Goal: Task Accomplishment & Management: Complete application form

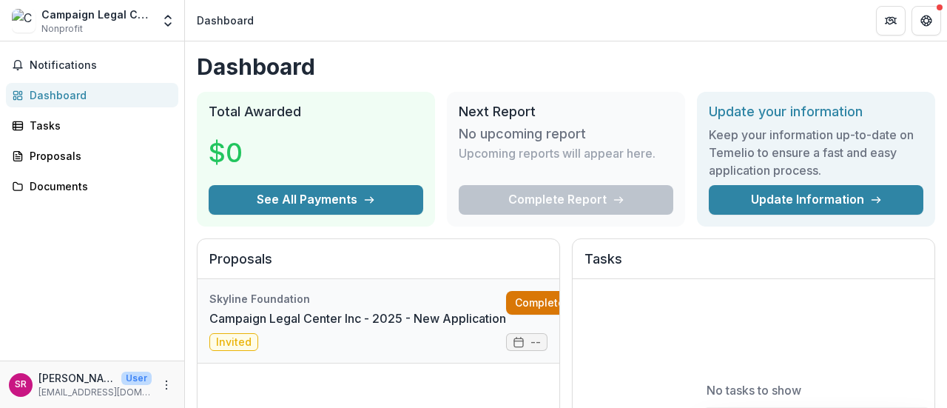
click at [525, 305] on link "Complete" at bounding box center [548, 303] width 85 height 24
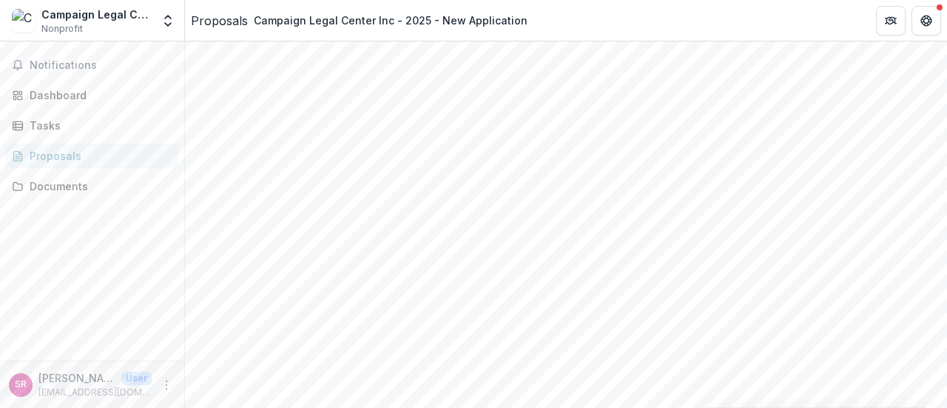
scroll to position [370, 0]
type input "**********"
type input "********"
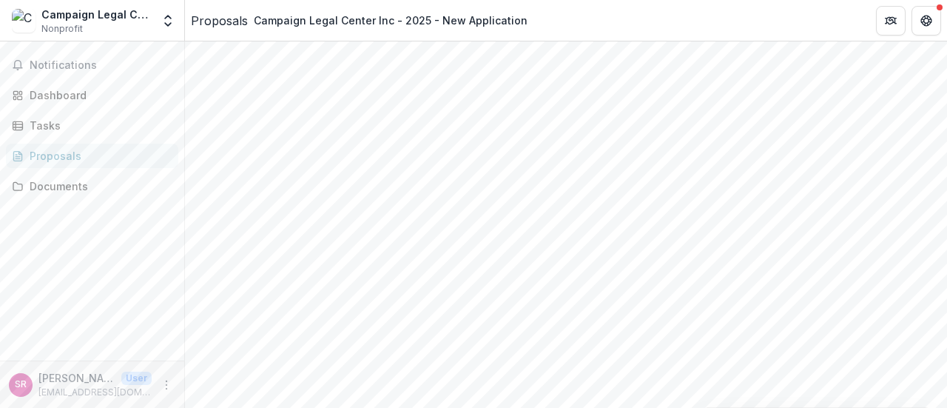
type input "*"
type input "**"
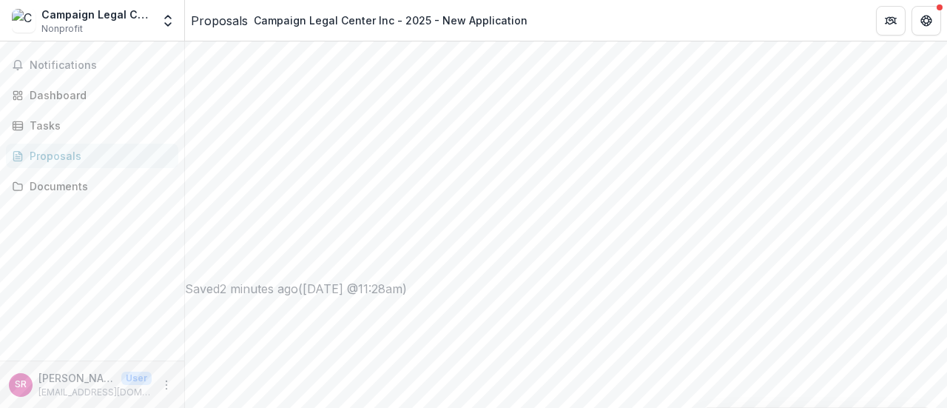
scroll to position [592, 0]
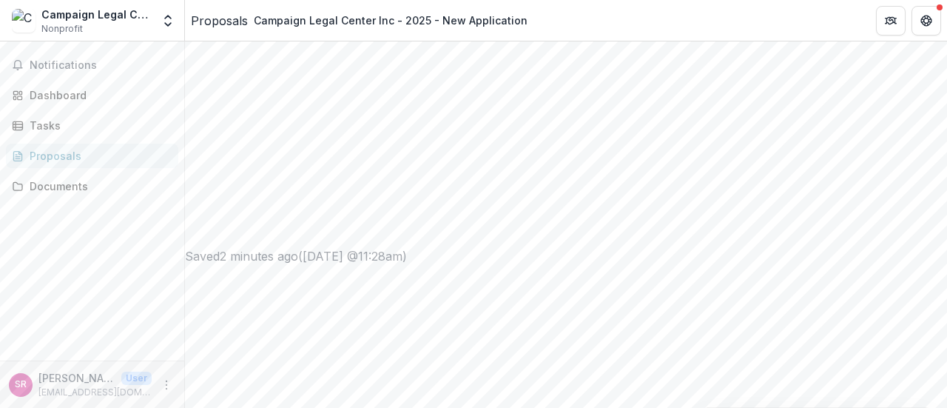
type input "**********"
type input "***"
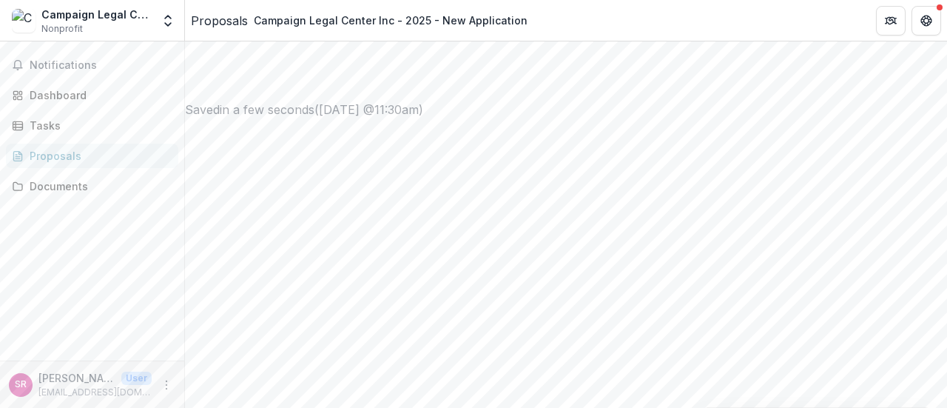
scroll to position [740, 0]
type input "**********"
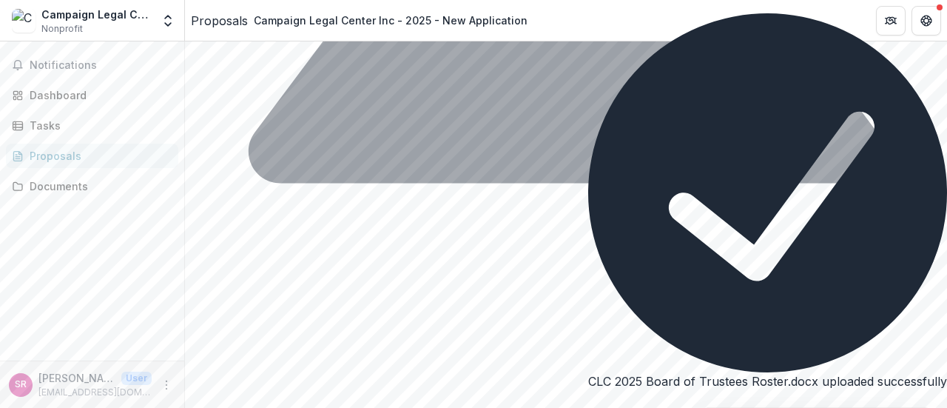
scroll to position [3196, 0]
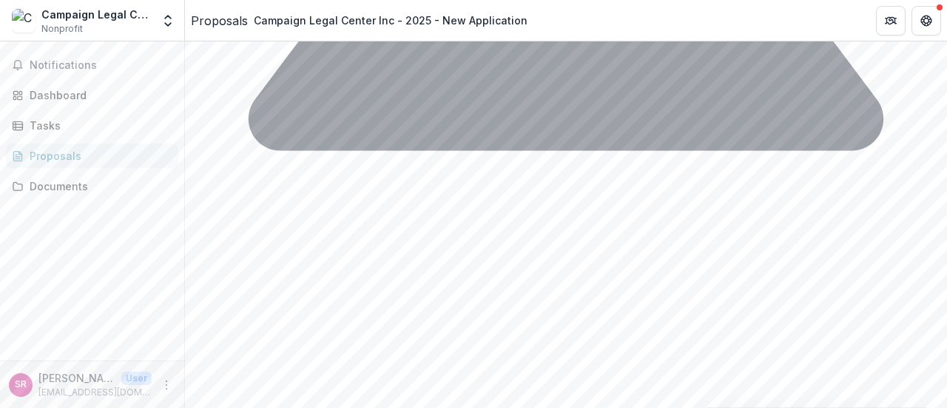
type input "**********"
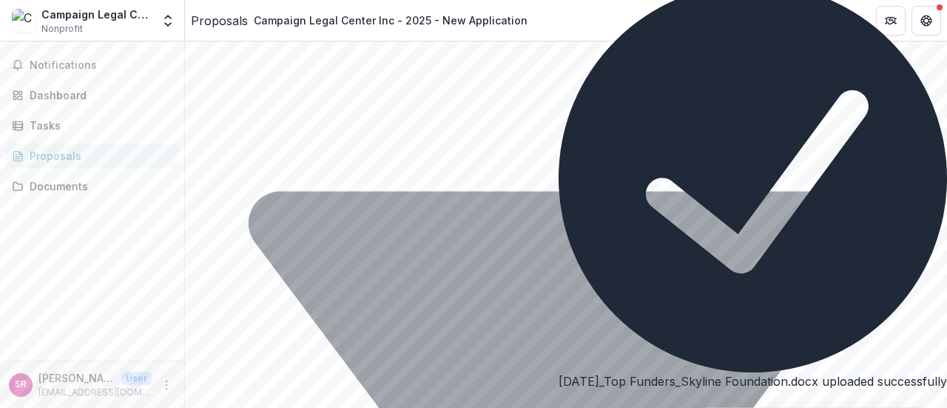
scroll to position [3491, 0]
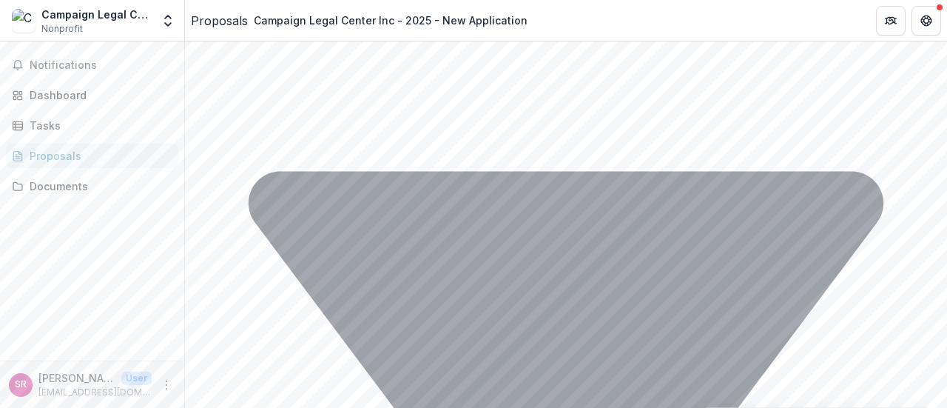
type input "**********"
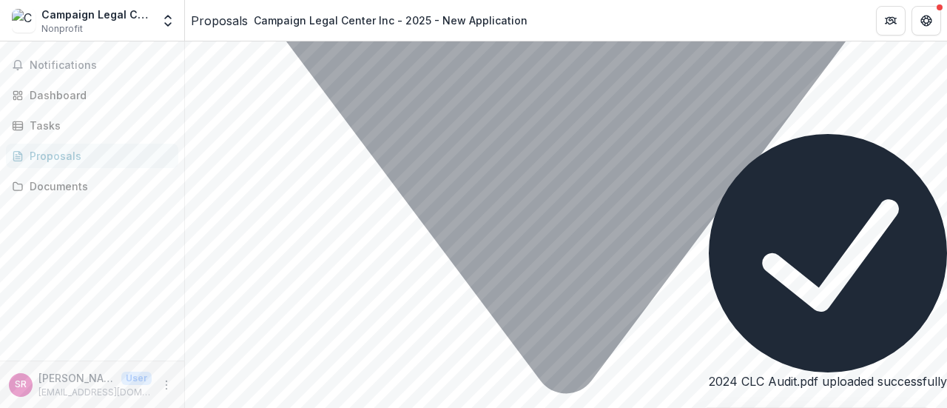
scroll to position [3787, 0]
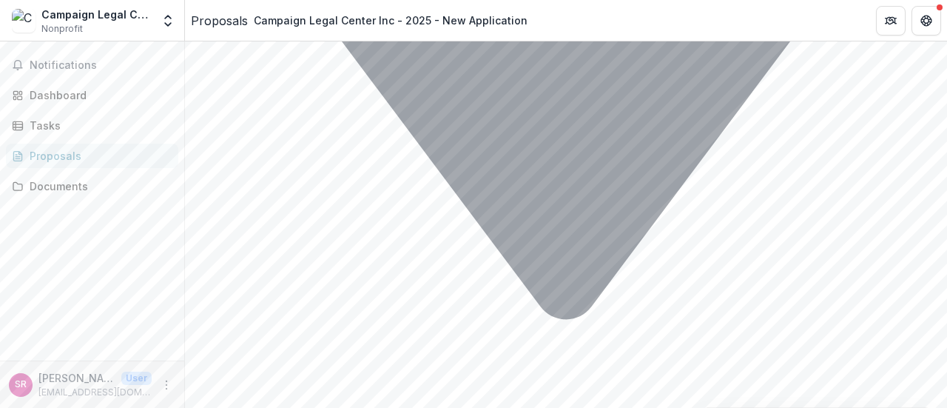
type input "**********"
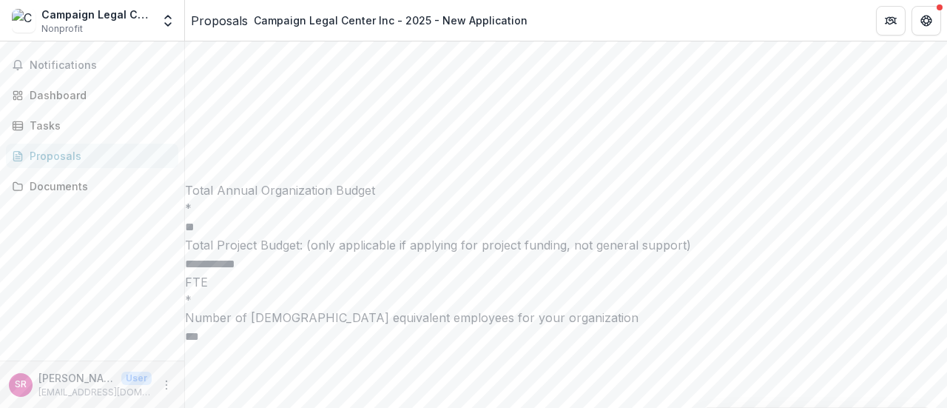
scroll to position [4157, 0]
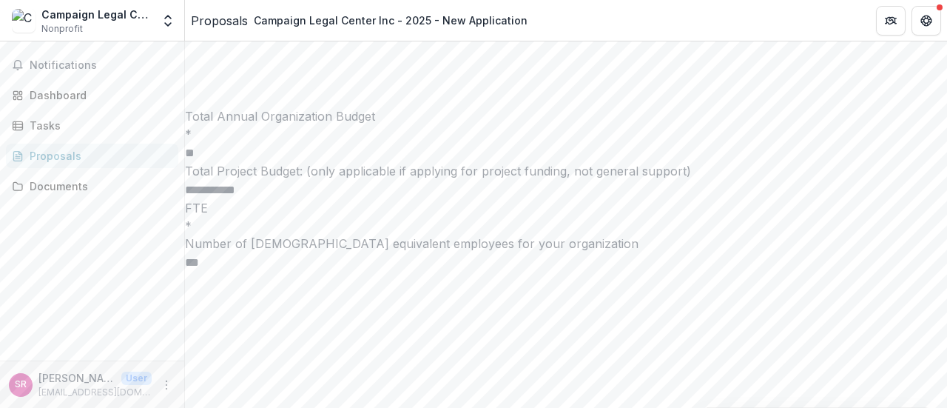
type input "**********"
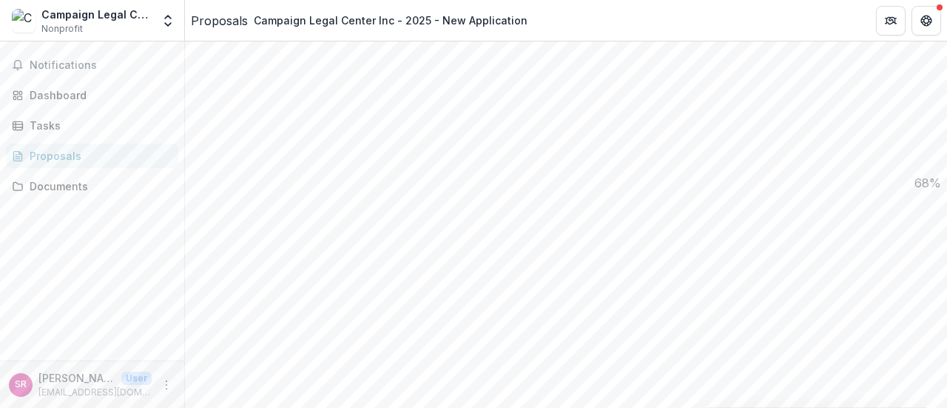
scroll to position [1110, 0]
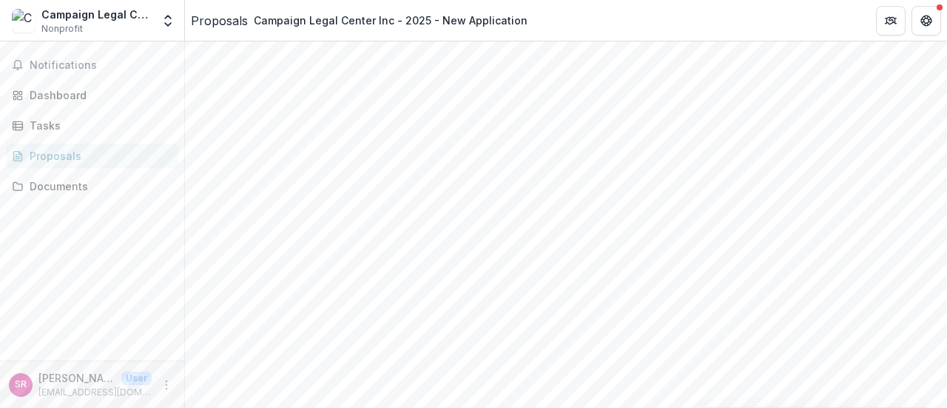
drag, startPoint x: 302, startPoint y: 234, endPoint x: 382, endPoint y: 233, distance: 79.9
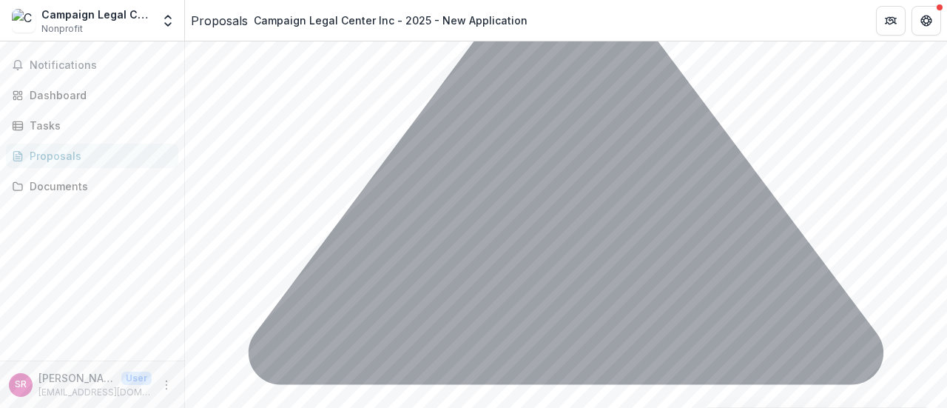
scroll to position [2927, 0]
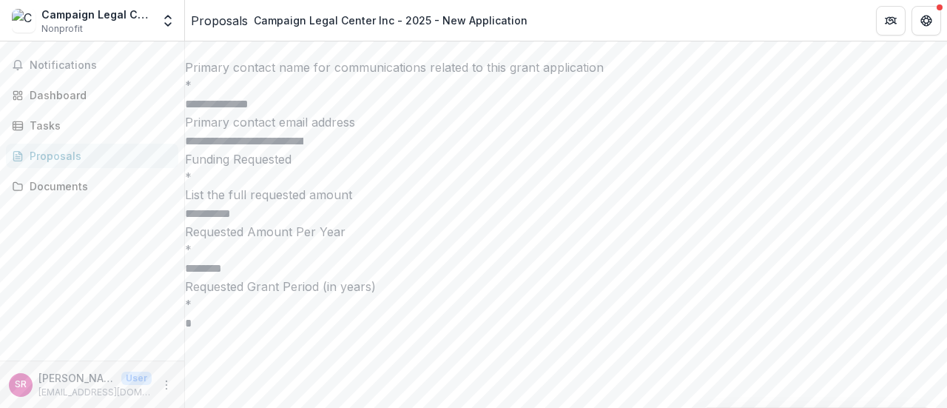
scroll to position [2187, 0]
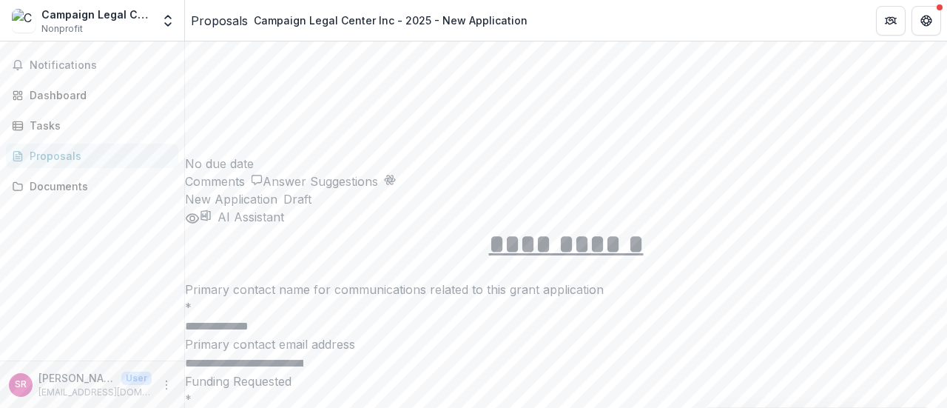
drag, startPoint x: 370, startPoint y: 144, endPoint x: 399, endPoint y: 147, distance: 29.7
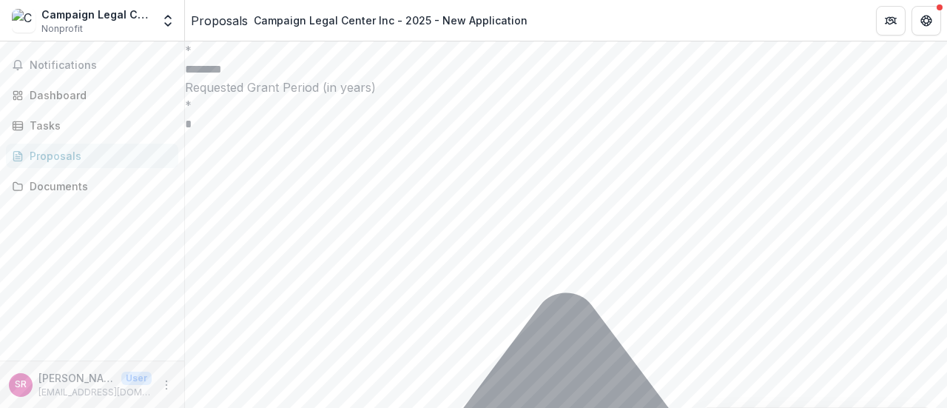
scroll to position [2631, 0]
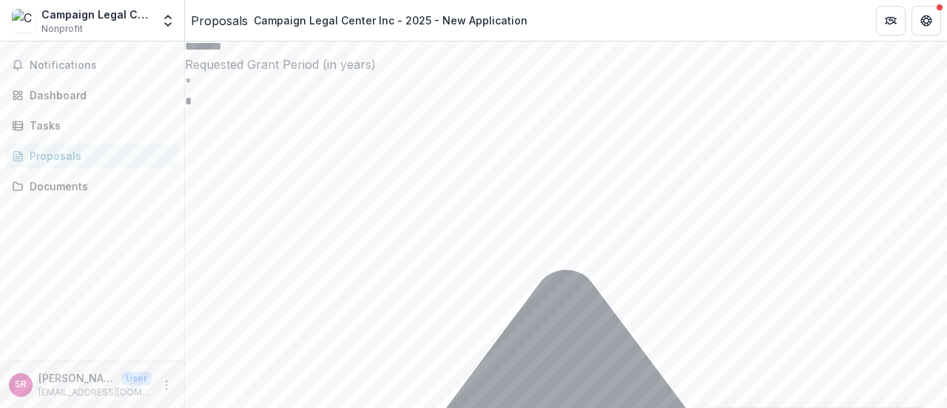
drag, startPoint x: 229, startPoint y: 251, endPoint x: 183, endPoint y: 249, distance: 46.6
click at [183, 249] on main "**********" at bounding box center [473, 224] width 947 height 366
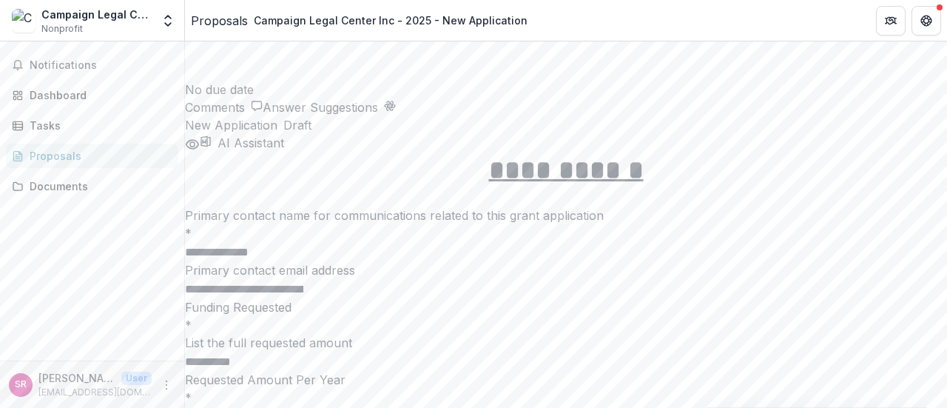
scroll to position [2113, 0]
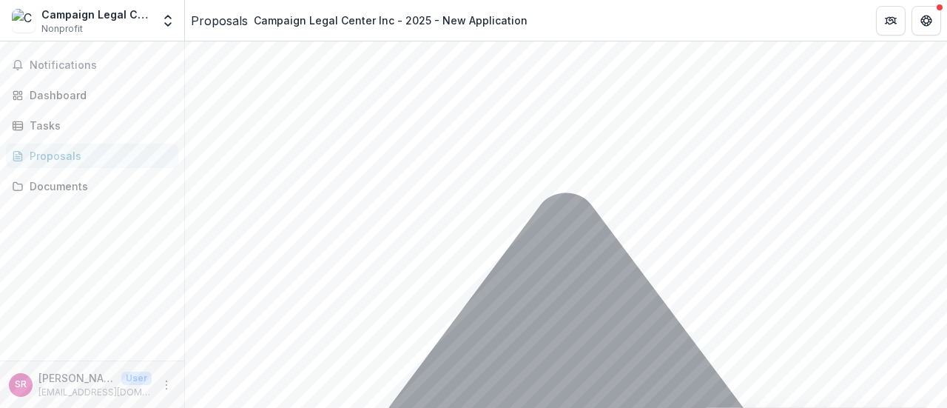
scroll to position [2715, 0]
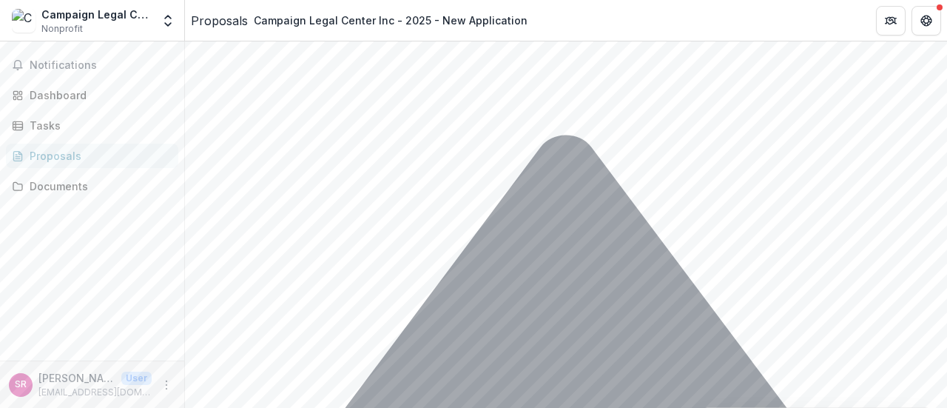
scroll to position [2789, 0]
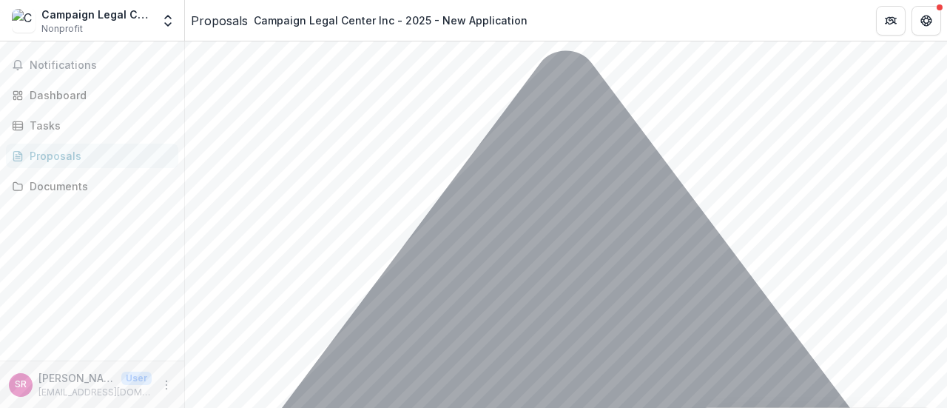
scroll to position [2863, 0]
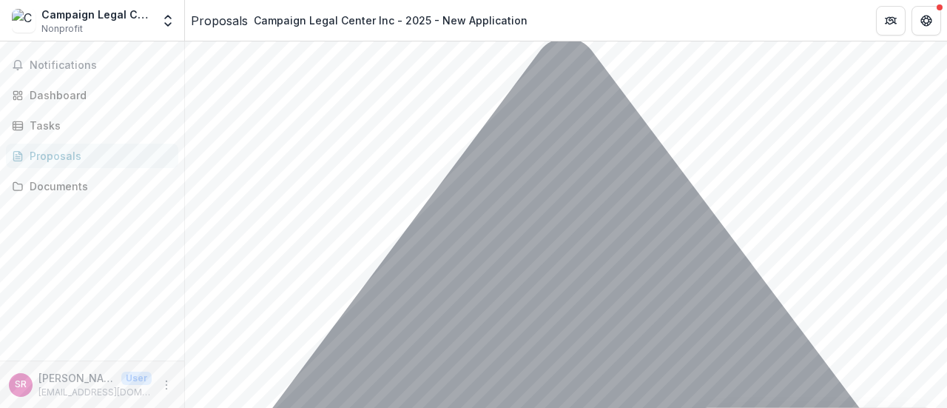
drag, startPoint x: 361, startPoint y: 211, endPoint x: 309, endPoint y: 212, distance: 51.8
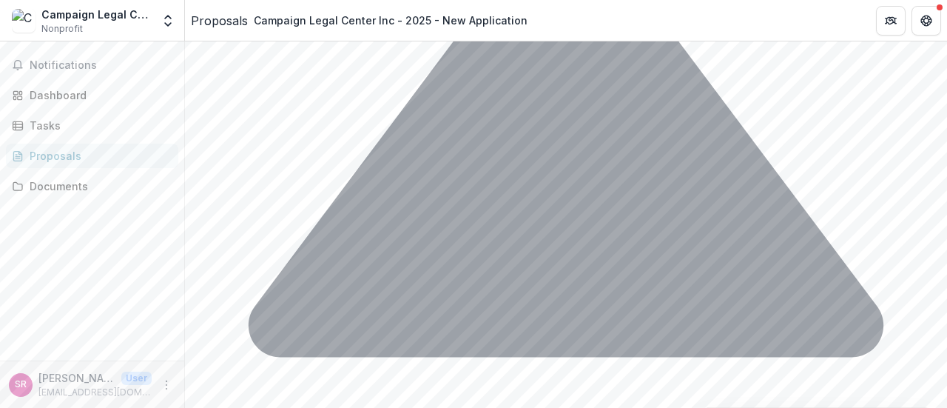
scroll to position [3011, 0]
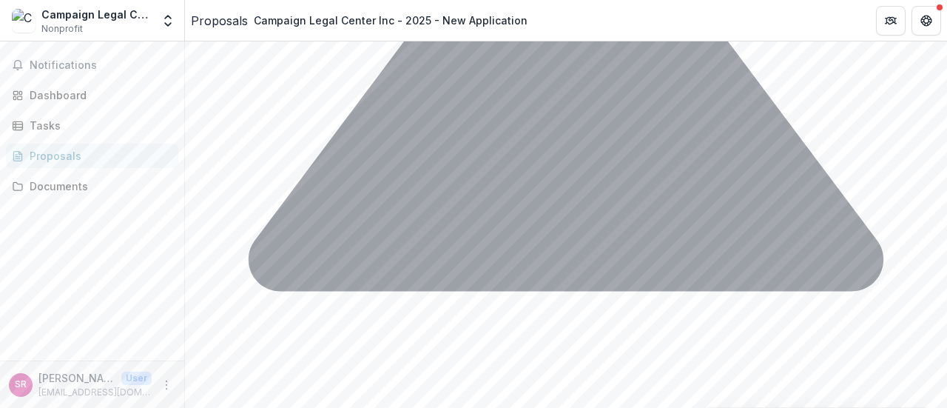
scroll to position [3085, 0]
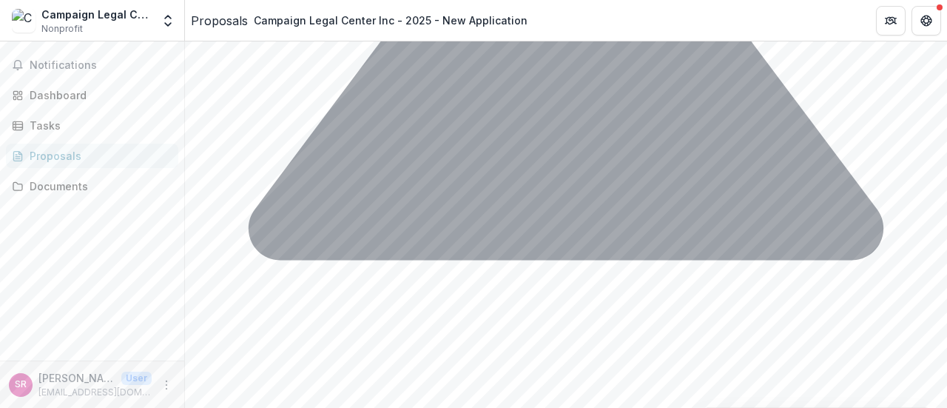
drag, startPoint x: 228, startPoint y: 307, endPoint x: 206, endPoint y: 306, distance: 22.2
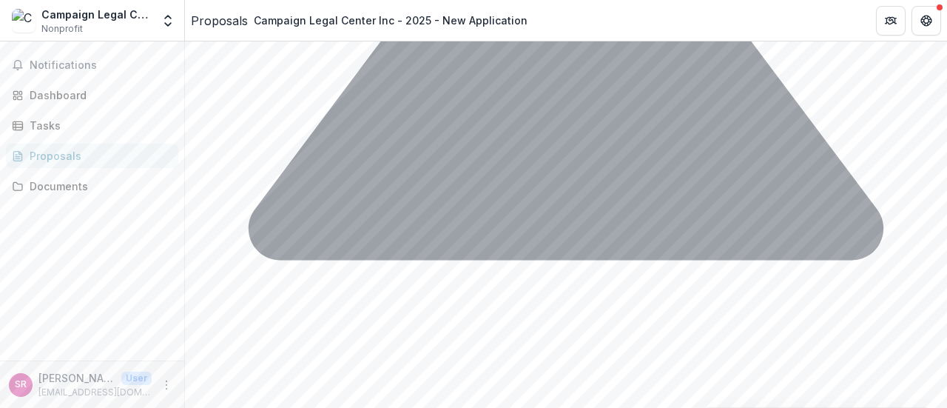
drag, startPoint x: 226, startPoint y: 322, endPoint x: 203, endPoint y: 323, distance: 23.0
drag, startPoint x: 230, startPoint y: 341, endPoint x: 164, endPoint y: 343, distance: 65.9
click at [164, 343] on main "**********" at bounding box center [473, 224] width 947 height 366
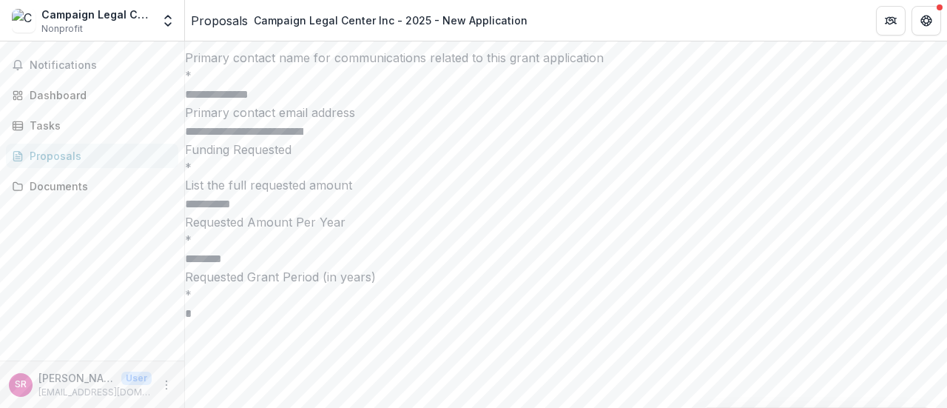
scroll to position [2197, 0]
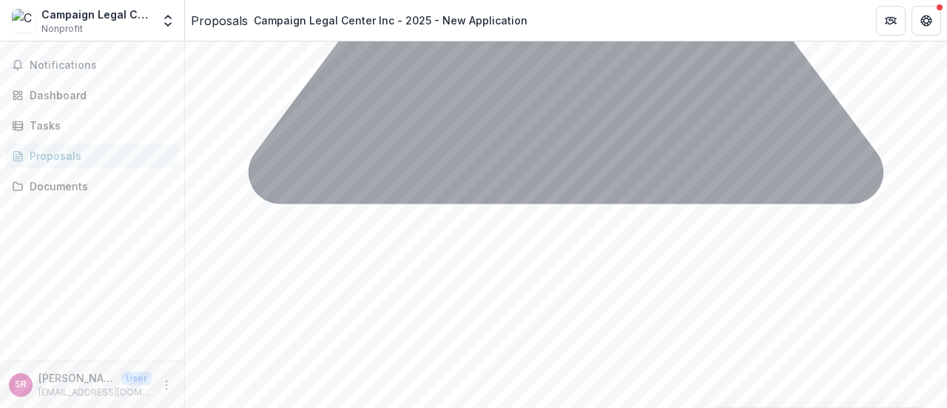
scroll to position [3224, 0]
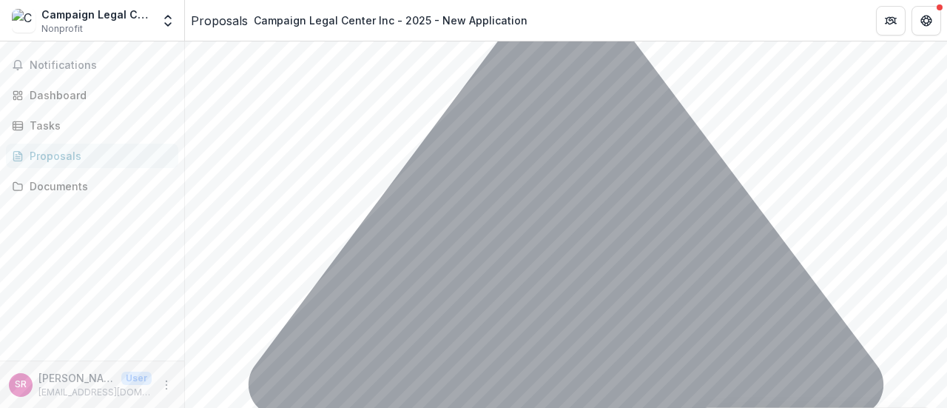
scroll to position [2855, 0]
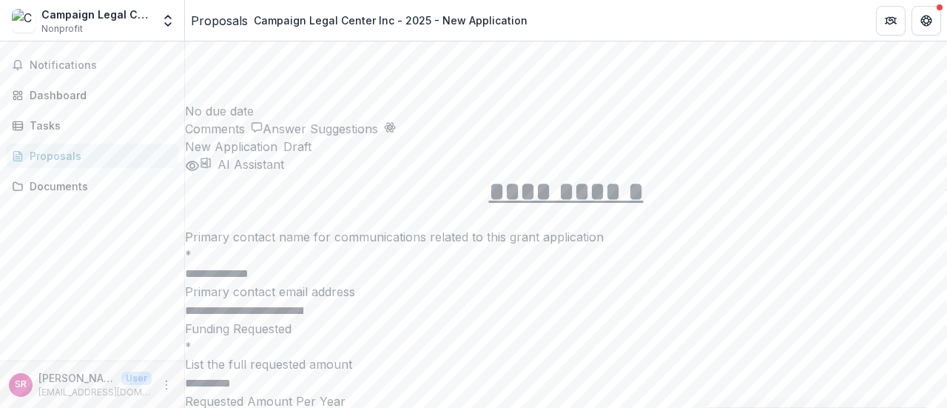
scroll to position [2263, 0]
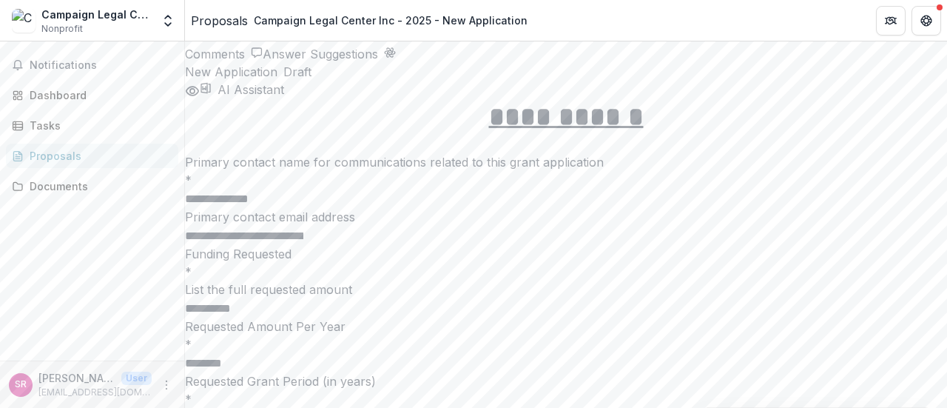
scroll to position [2337, 0]
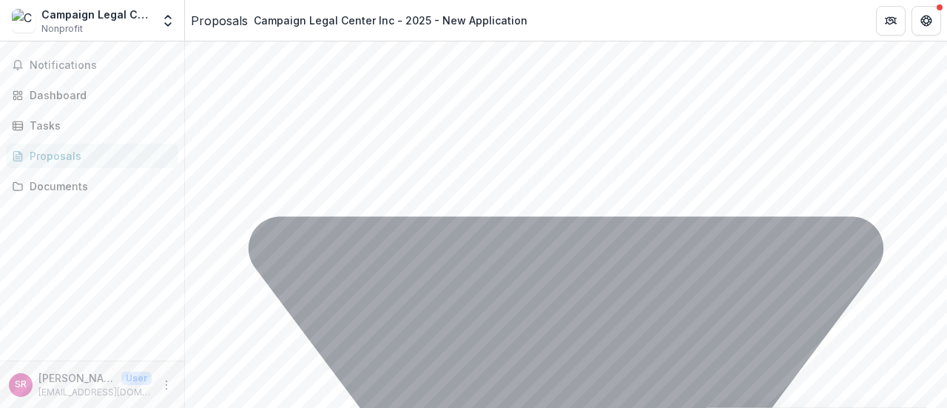
scroll to position [3446, 0]
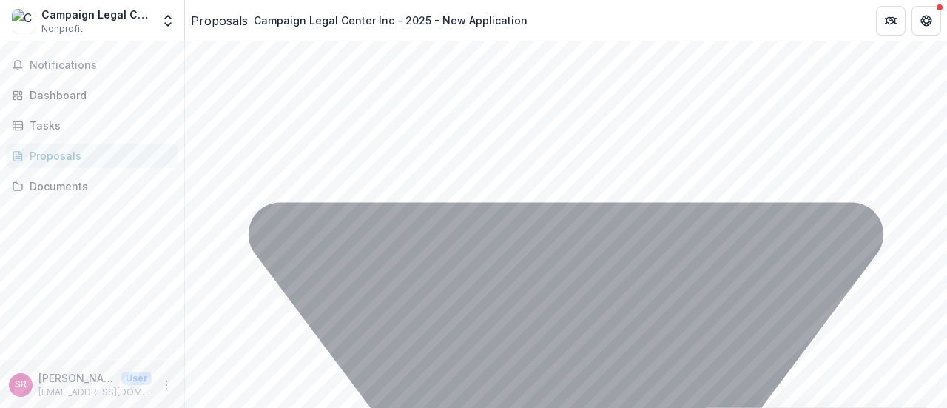
scroll to position [3421, 0]
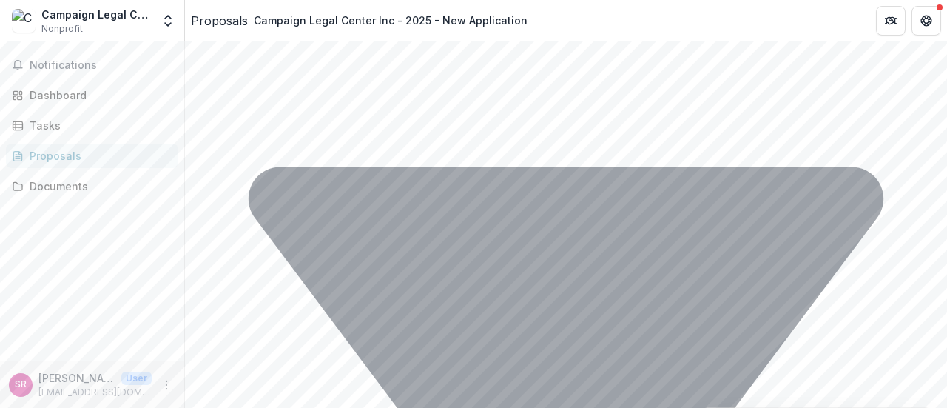
scroll to position [3569, 0]
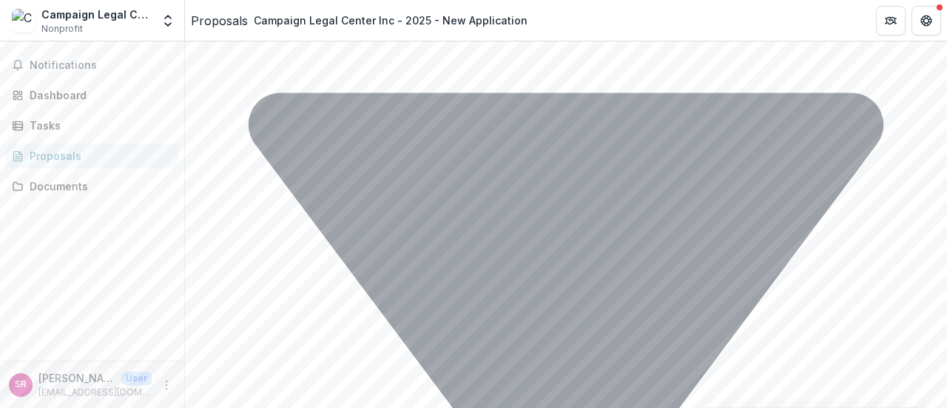
drag, startPoint x: 216, startPoint y: 237, endPoint x: 185, endPoint y: 237, distance: 31.1
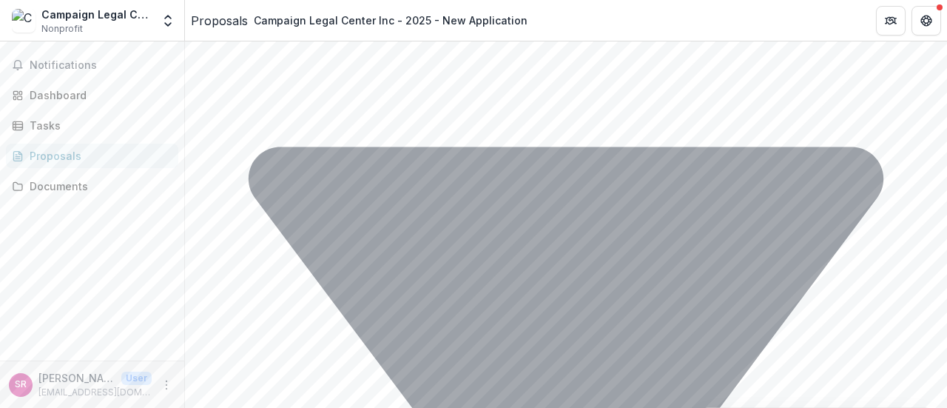
scroll to position [3495, 0]
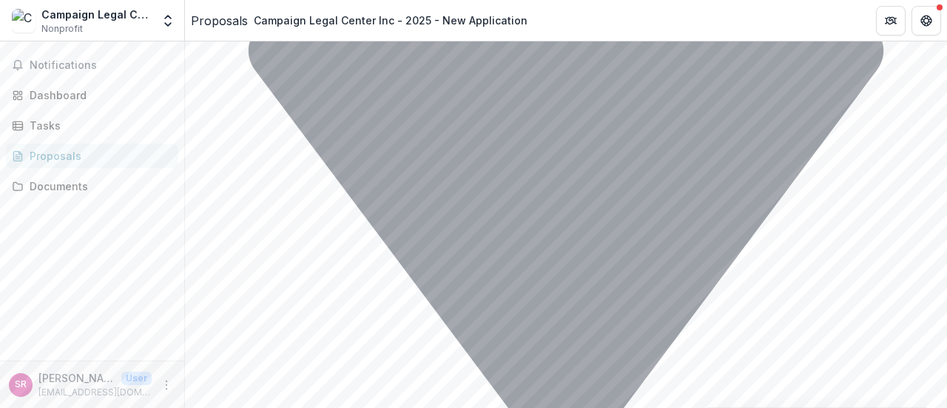
drag, startPoint x: 227, startPoint y: 305, endPoint x: 204, endPoint y: 307, distance: 23.0
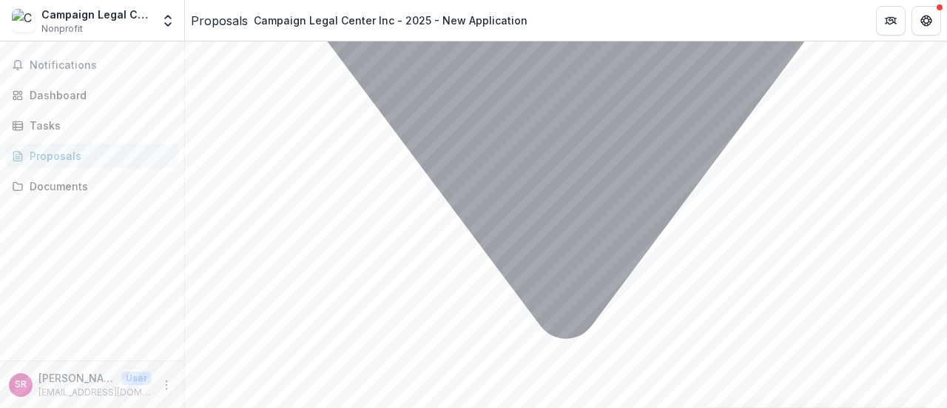
scroll to position [3791, 0]
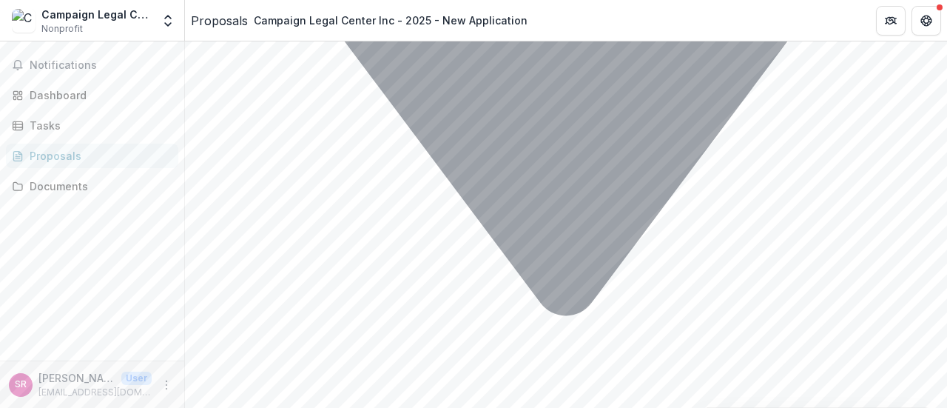
drag, startPoint x: 229, startPoint y: 275, endPoint x: 186, endPoint y: 273, distance: 43.0
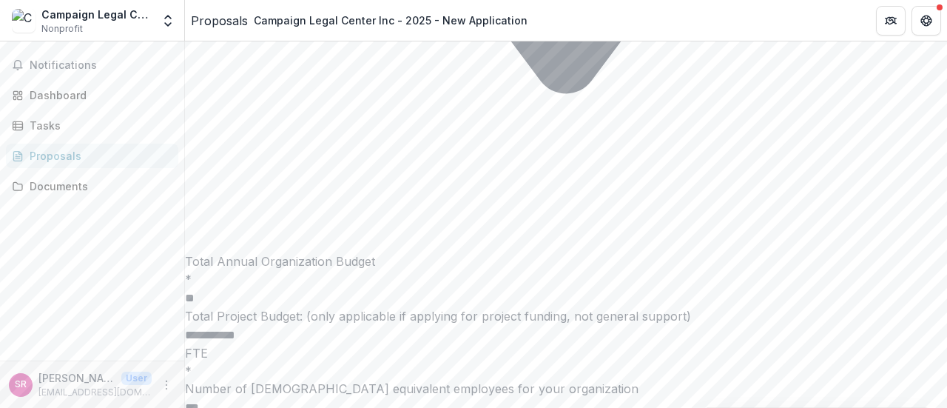
scroll to position [4087, 0]
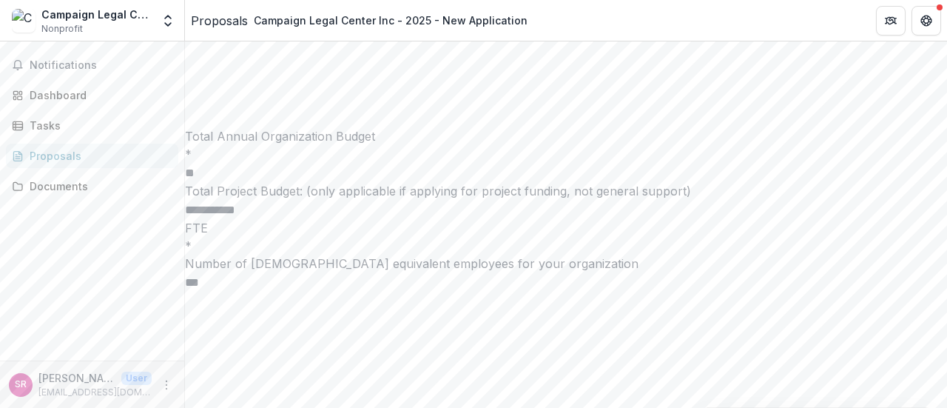
scroll to position [4131, 0]
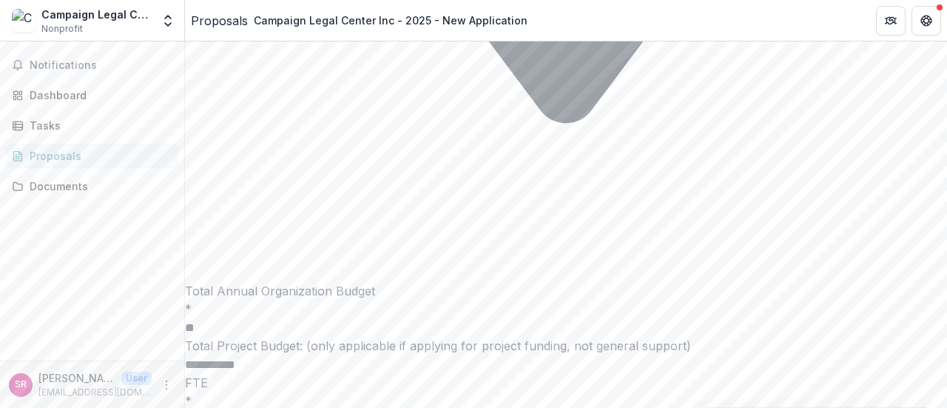
scroll to position [3909, 0]
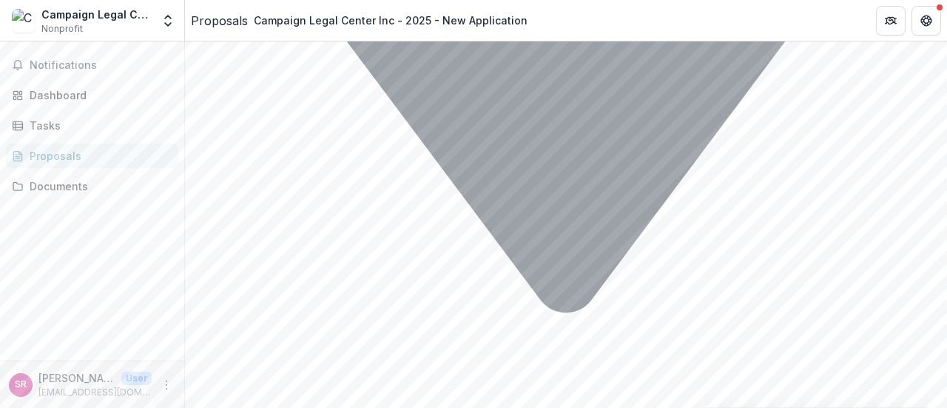
scroll to position [3687, 0]
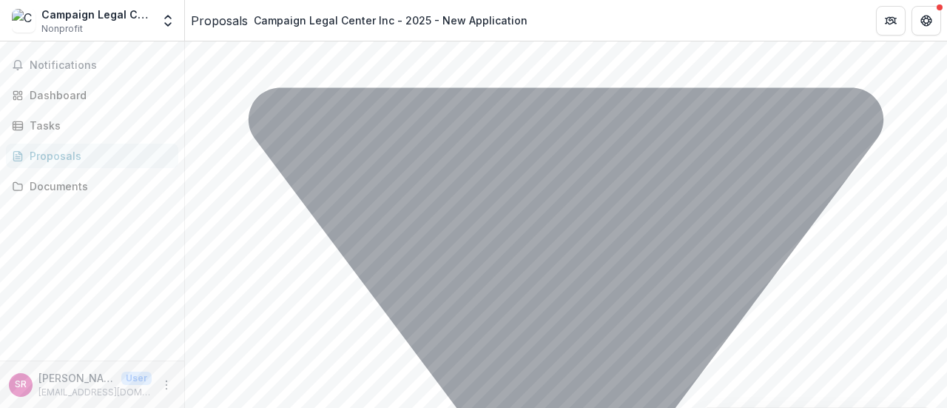
scroll to position [3540, 0]
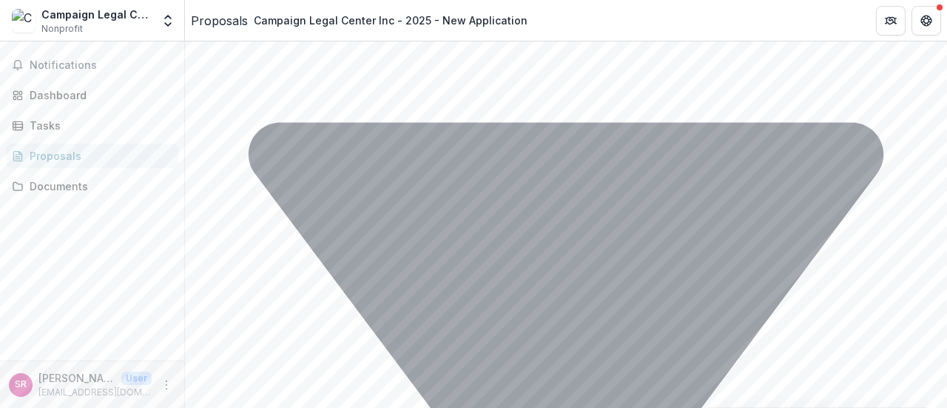
drag, startPoint x: 521, startPoint y: 237, endPoint x: 530, endPoint y: 249, distance: 14.4
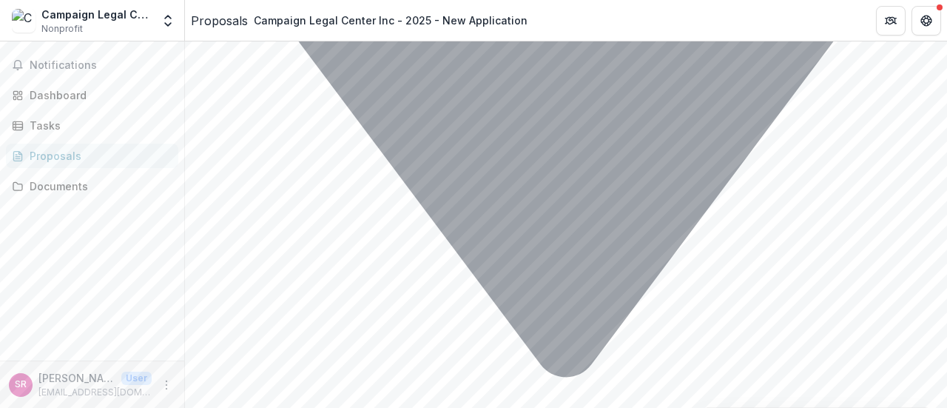
scroll to position [3761, 0]
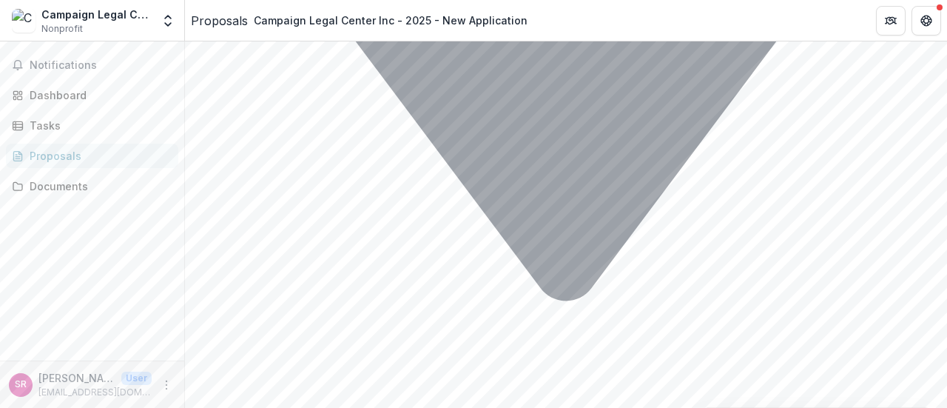
scroll to position [3835, 0]
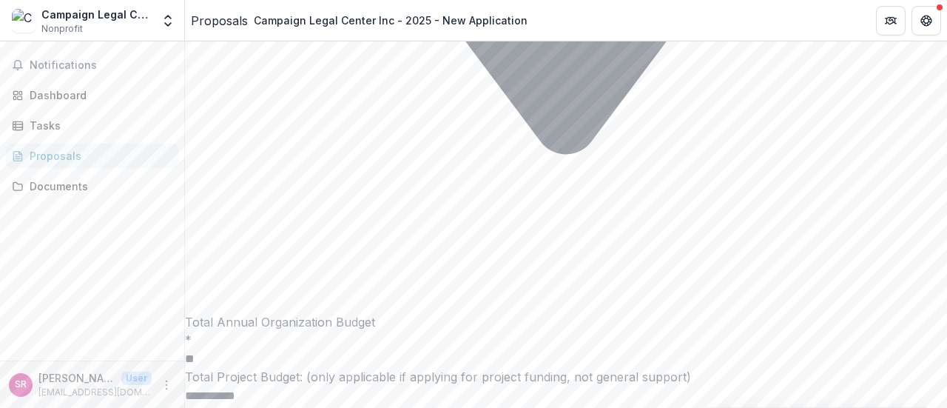
scroll to position [3983, 0]
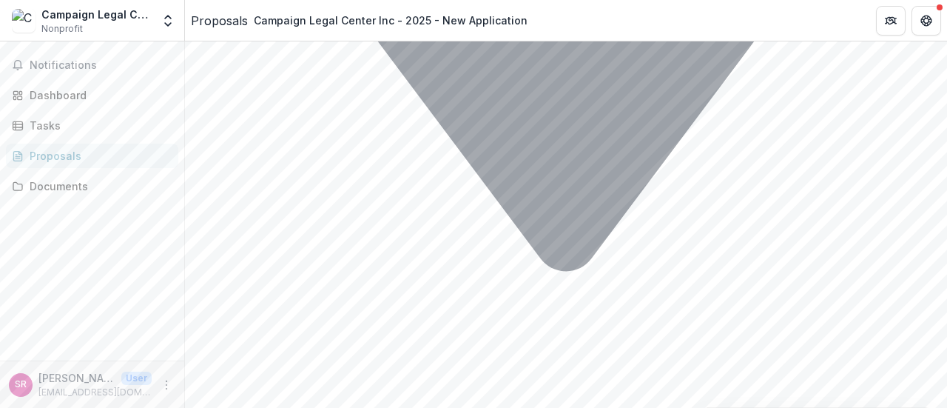
scroll to position [3761, 0]
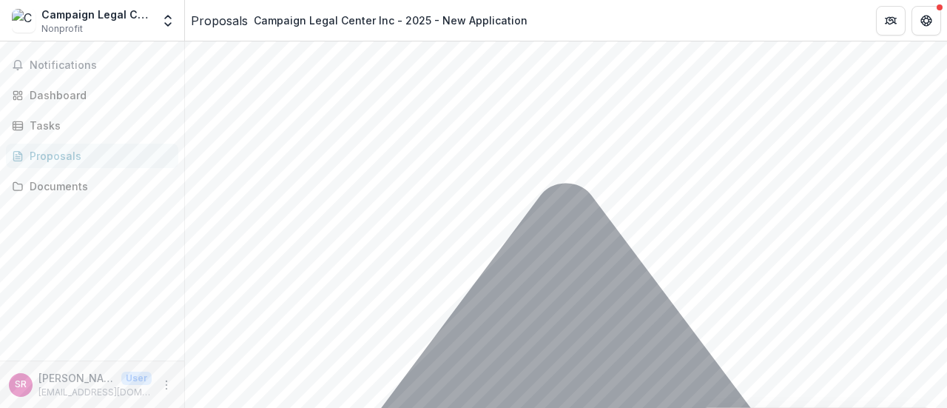
scroll to position [4427, 0]
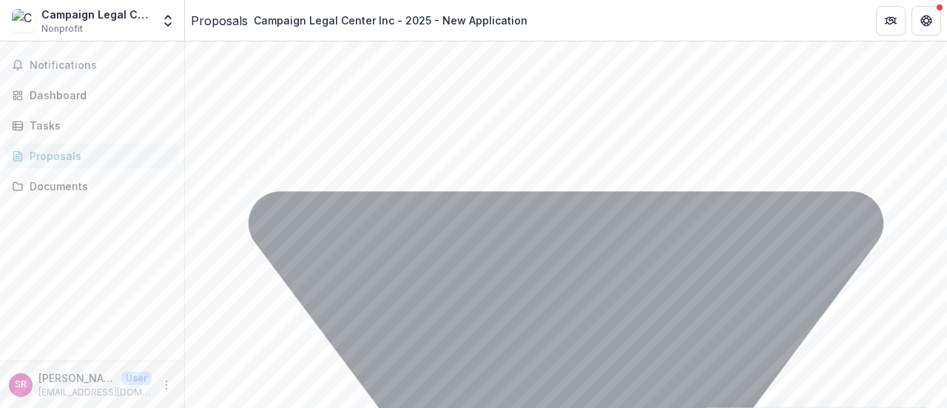
scroll to position [3466, 0]
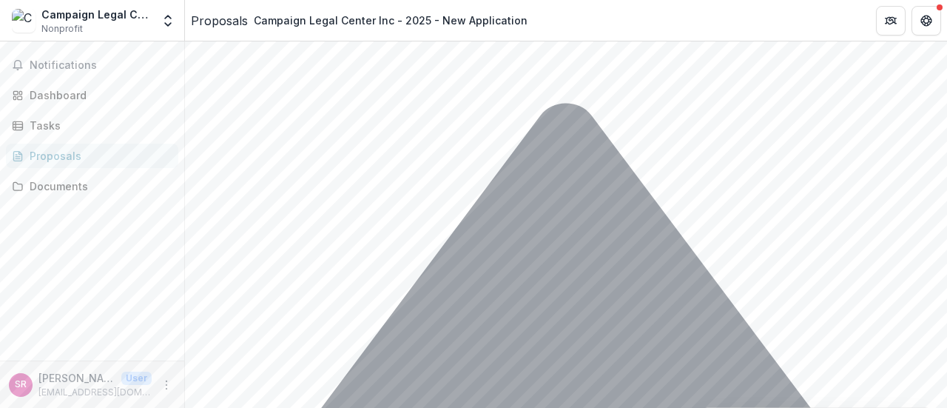
scroll to position [4517, 0]
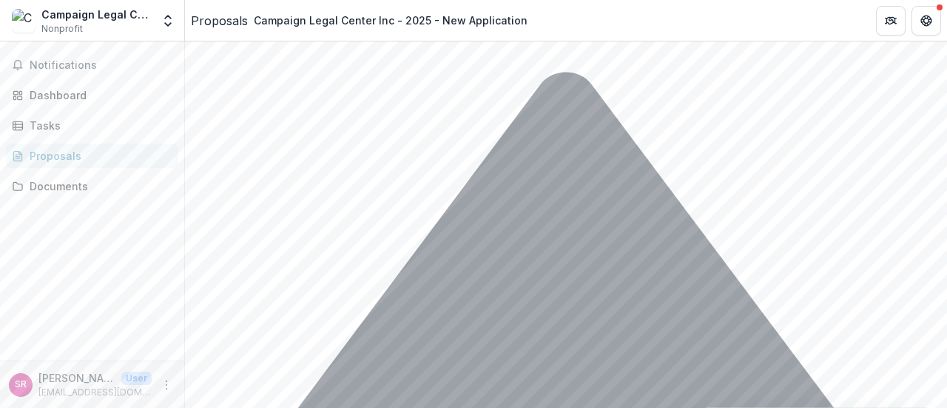
drag, startPoint x: 231, startPoint y: 274, endPoint x: 195, endPoint y: 274, distance: 36.3
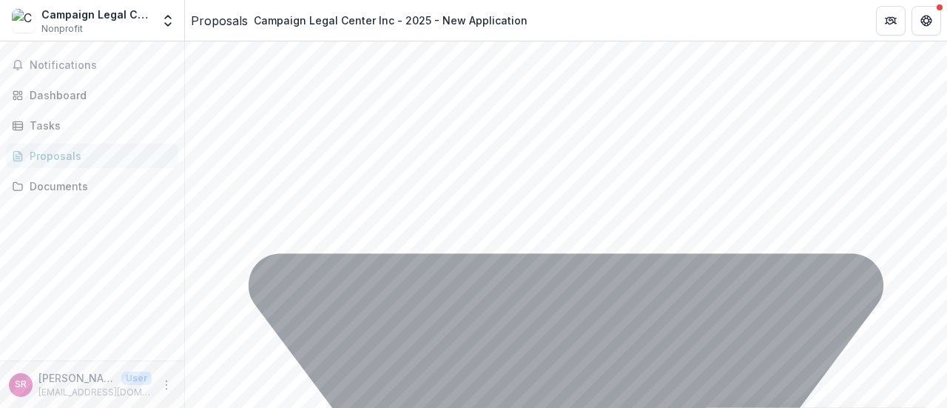
scroll to position [3407, 0]
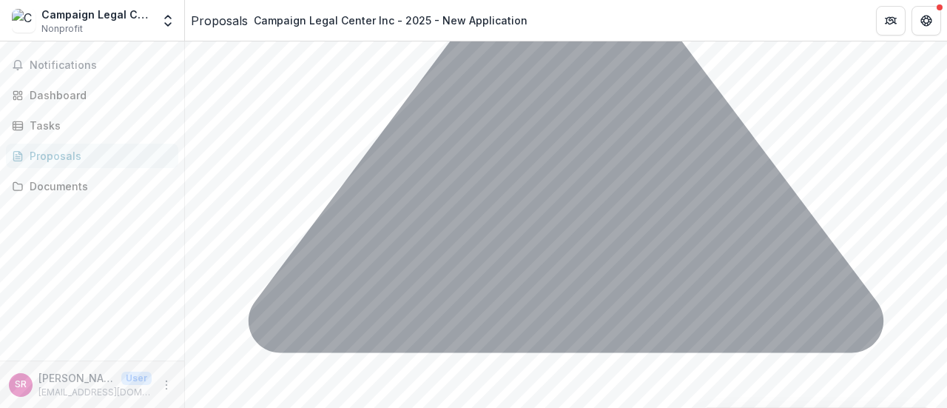
scroll to position [4688, 0]
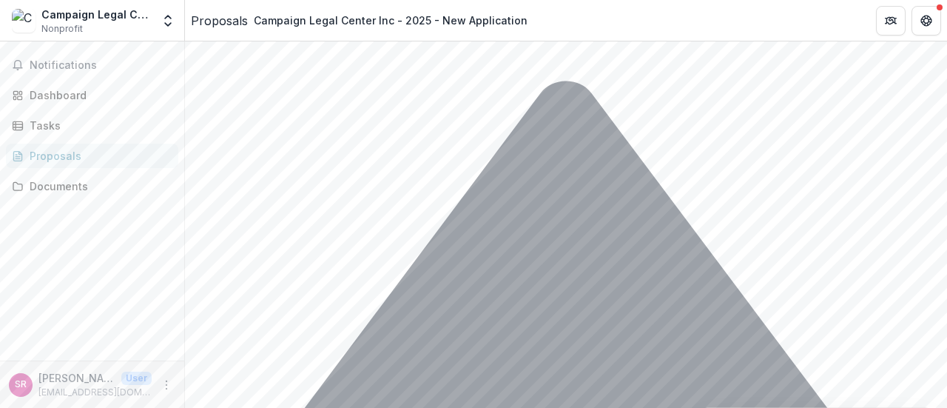
scroll to position [4466, 0]
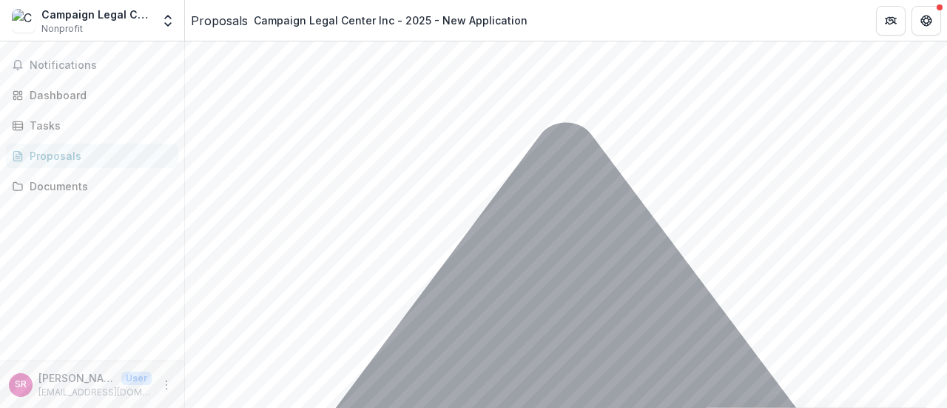
drag, startPoint x: 402, startPoint y: 187, endPoint x: 185, endPoint y: 190, distance: 217.5
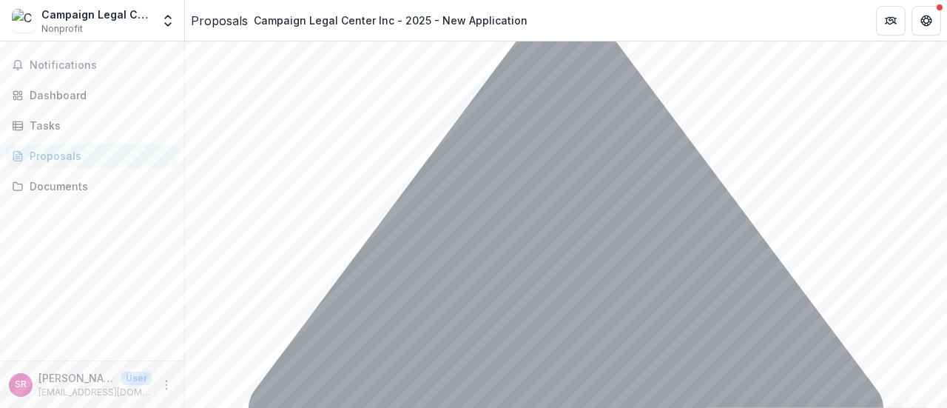
scroll to position [4614, 0]
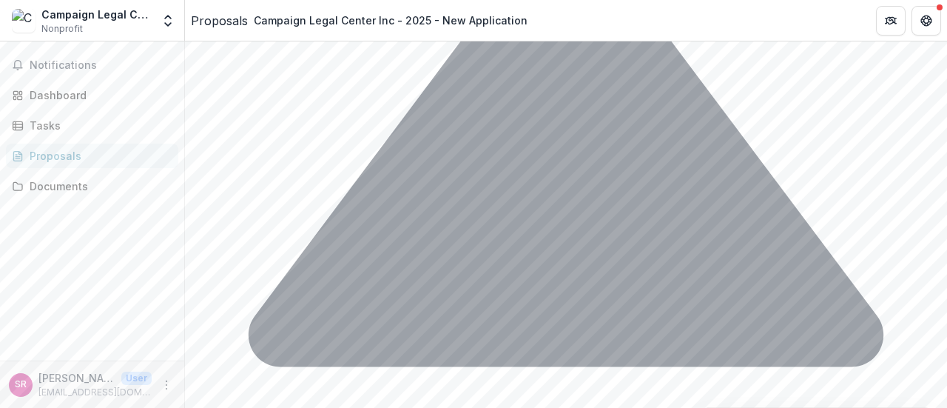
scroll to position [4688, 0]
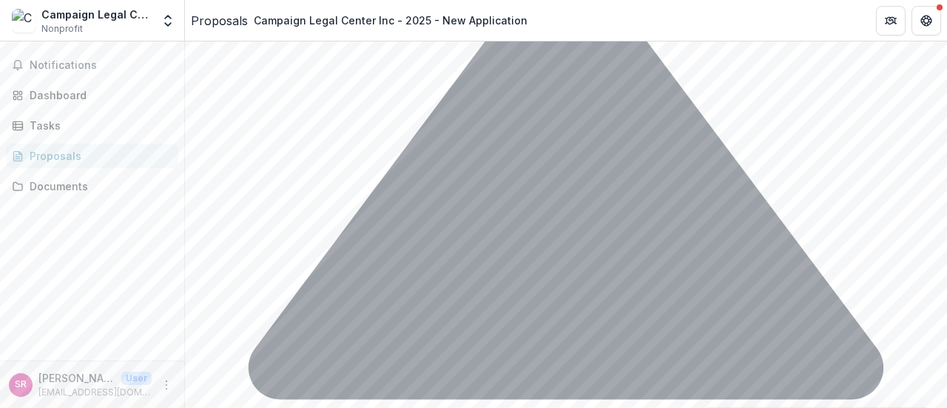
scroll to position [4614, 0]
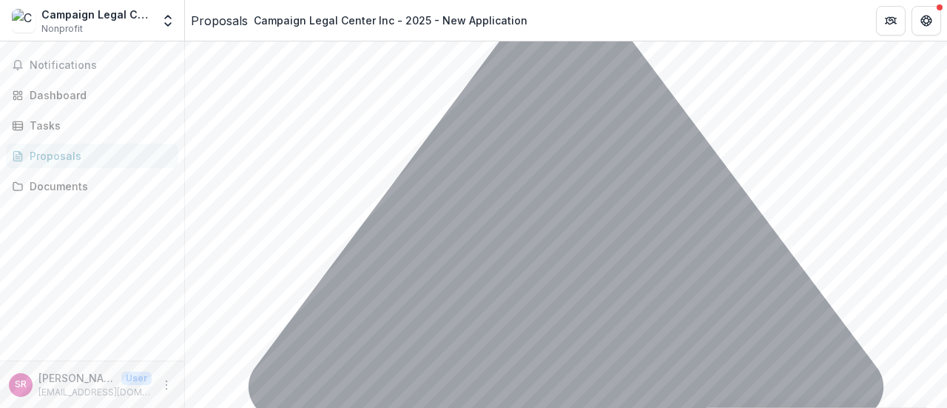
drag, startPoint x: 433, startPoint y: 137, endPoint x: 470, endPoint y: 136, distance: 37.7
drag, startPoint x: 503, startPoint y: 135, endPoint x: 463, endPoint y: 137, distance: 40.0
drag, startPoint x: 515, startPoint y: 137, endPoint x: 514, endPoint y: 161, distance: 23.7
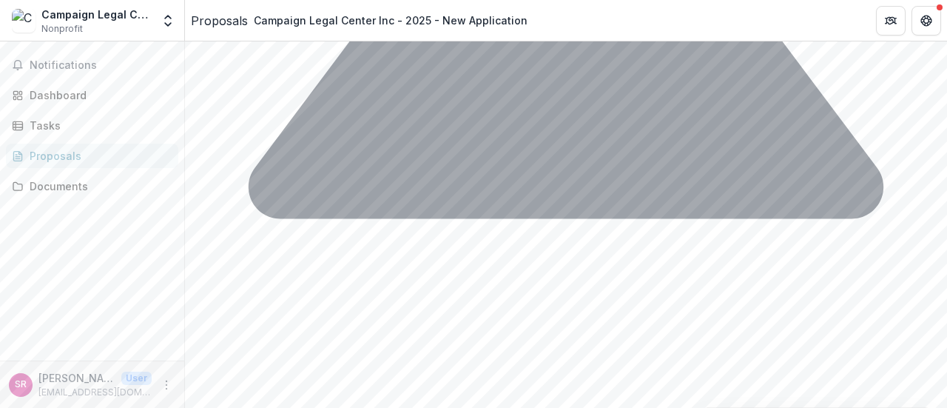
scroll to position [4836, 0]
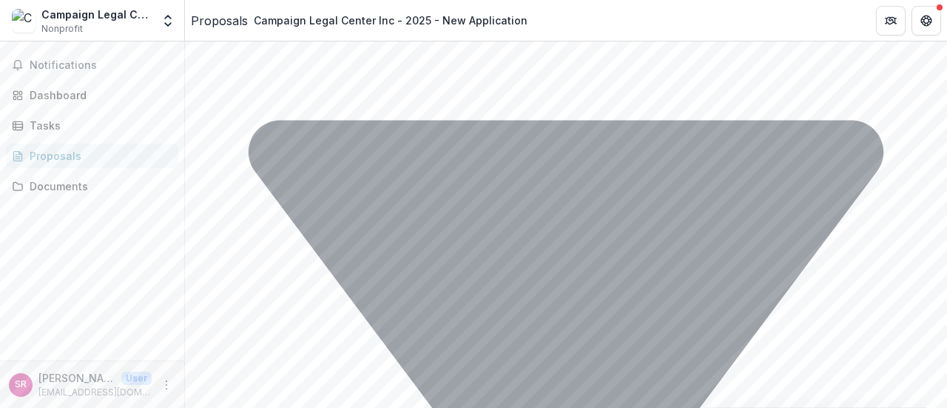
scroll to position [5007, 0]
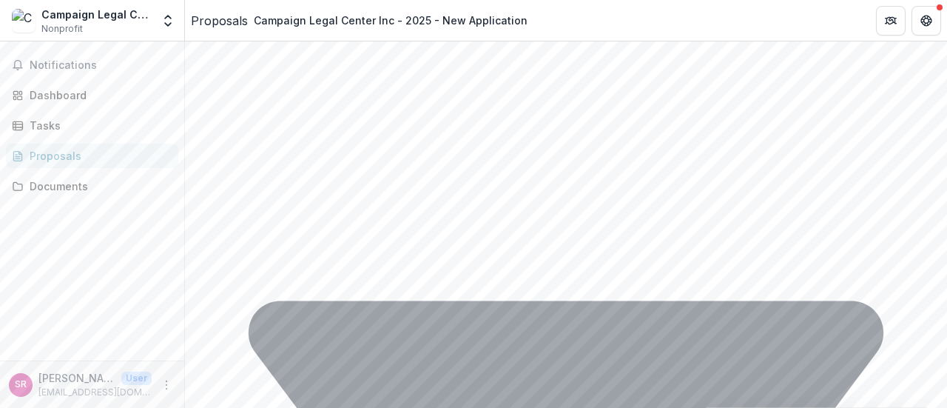
scroll to position [5081, 0]
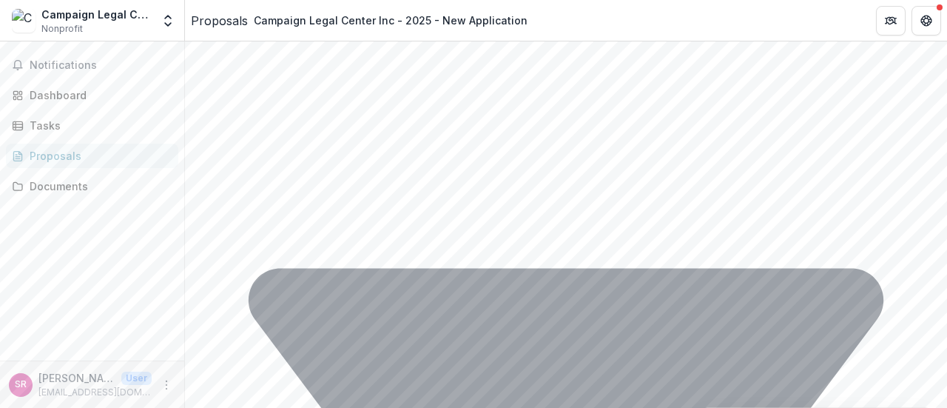
drag, startPoint x: 575, startPoint y: 199, endPoint x: 312, endPoint y: 220, distance: 263.4
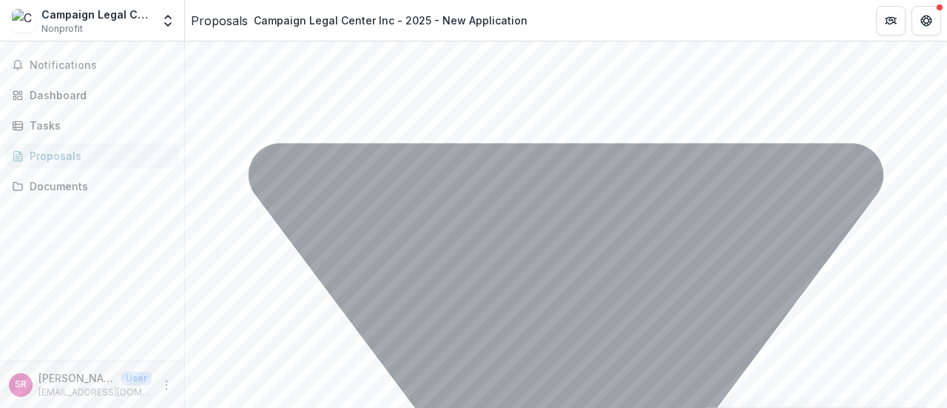
scroll to position [5229, 0]
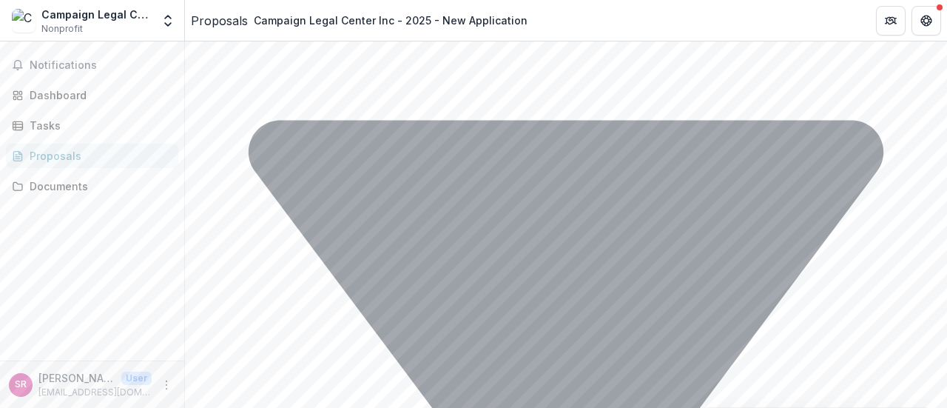
drag, startPoint x: 573, startPoint y: 152, endPoint x: 530, endPoint y: 155, distance: 43.0
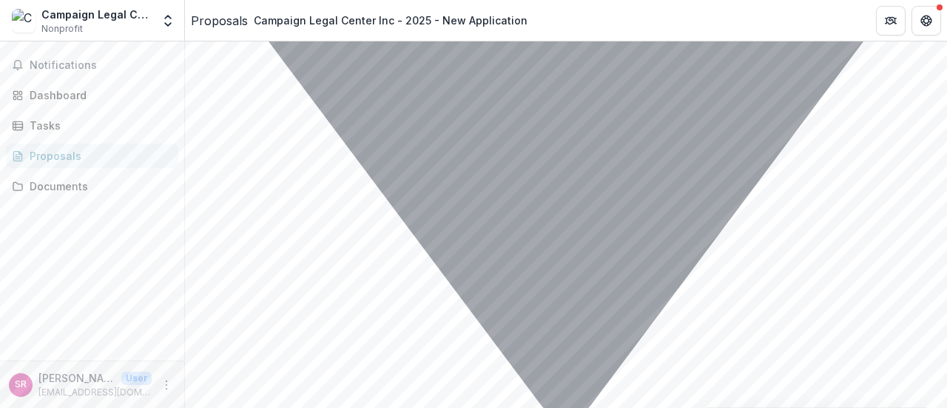
scroll to position [5451, 0]
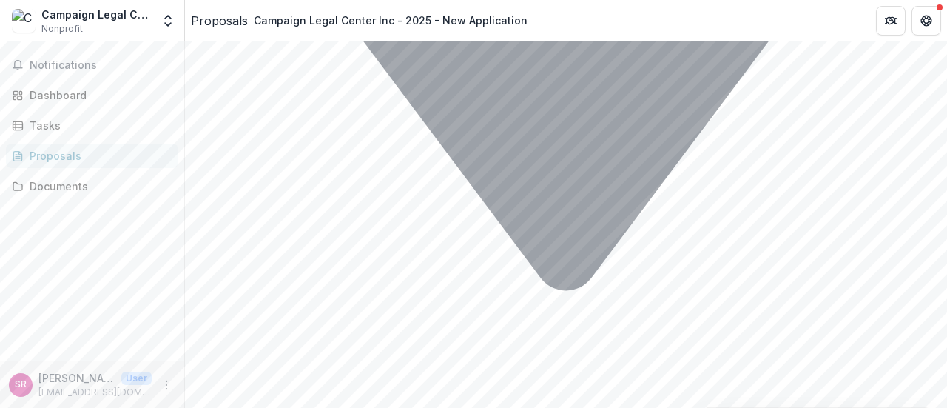
scroll to position [5525, 0]
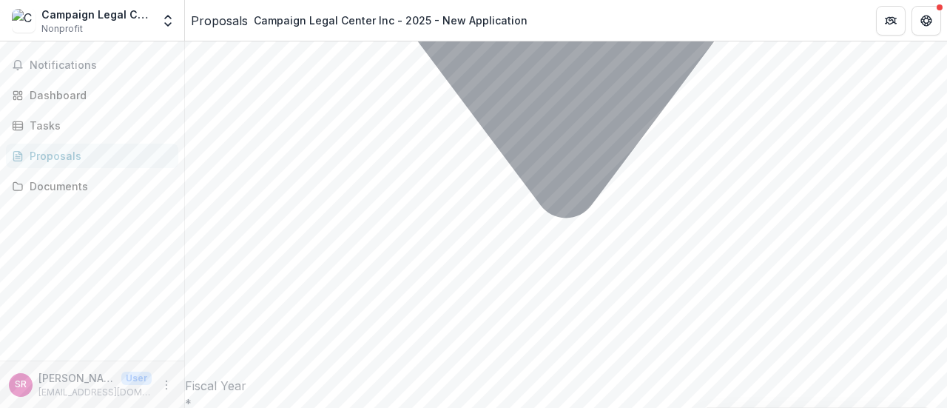
scroll to position [5599, 0]
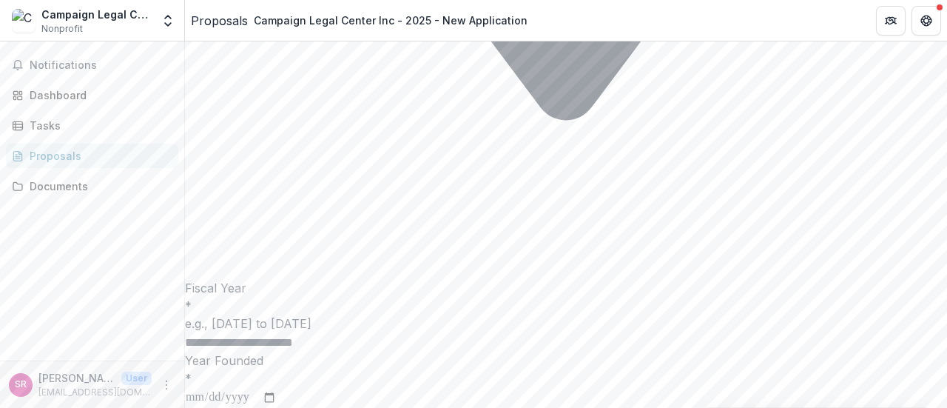
scroll to position [5747, 0]
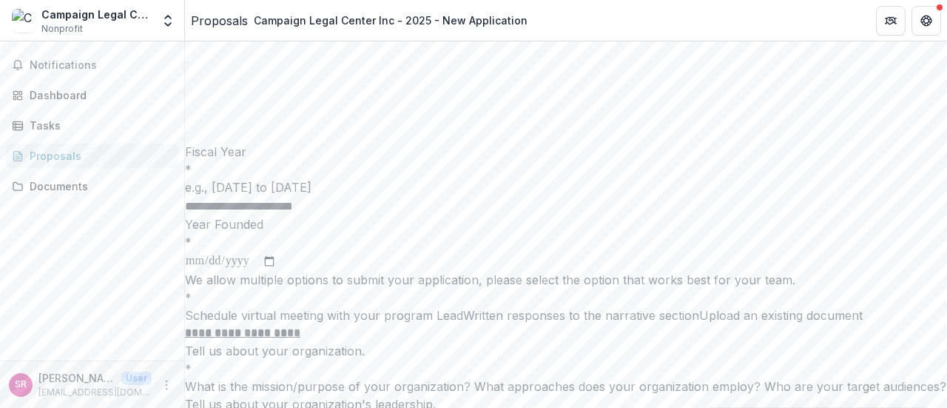
scroll to position [5895, 0]
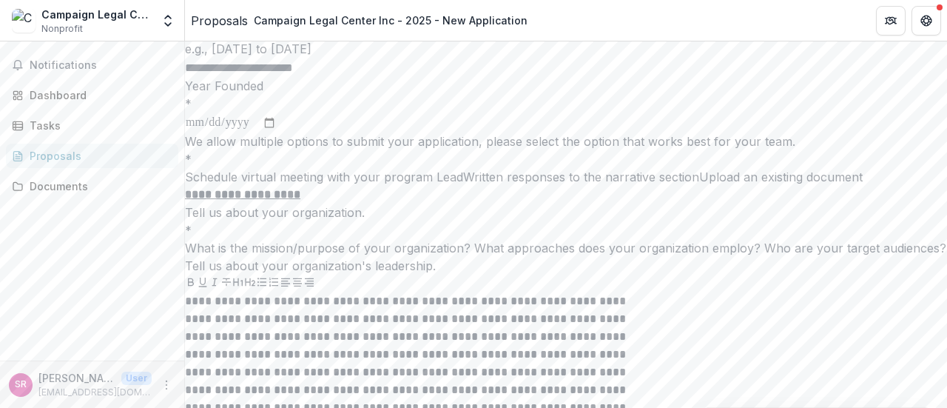
scroll to position [5969, 0]
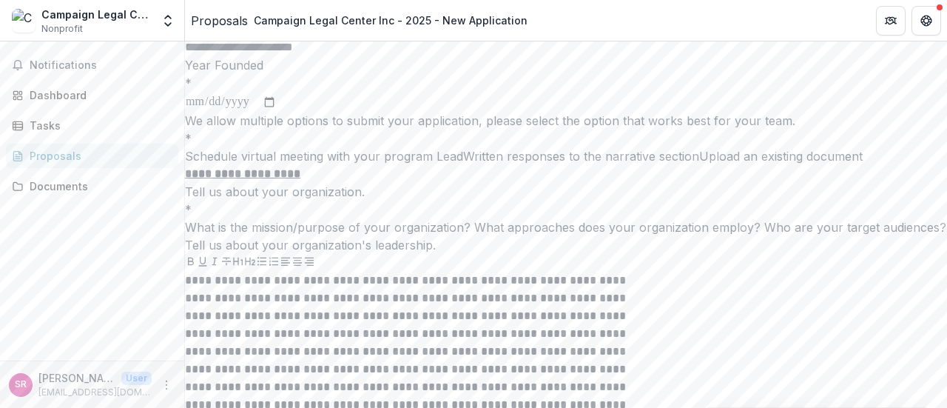
drag, startPoint x: 352, startPoint y: 254, endPoint x: 212, endPoint y: 260, distance: 140.7
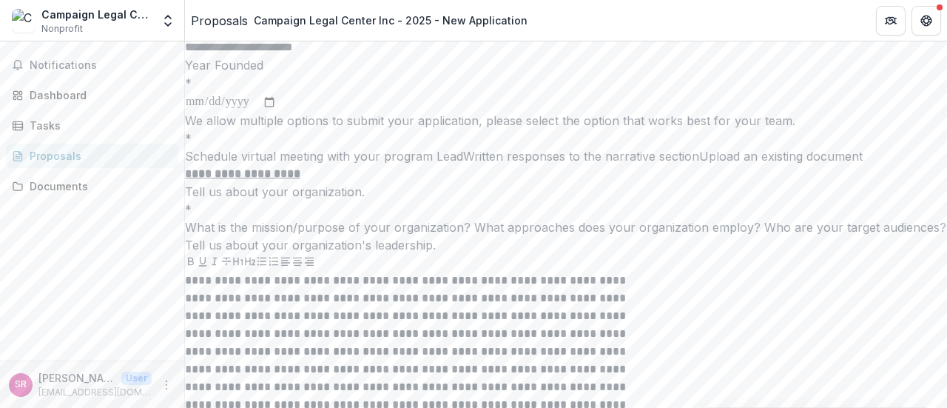
drag, startPoint x: 455, startPoint y: 275, endPoint x: 317, endPoint y: 273, distance: 138.3
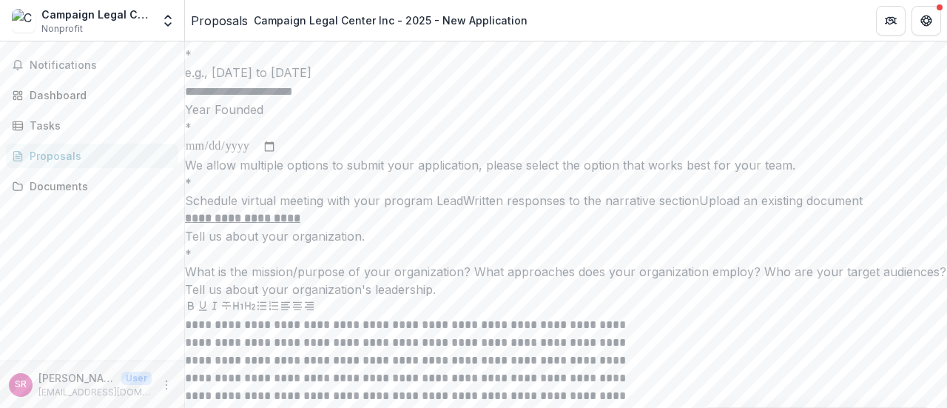
scroll to position [5895, 0]
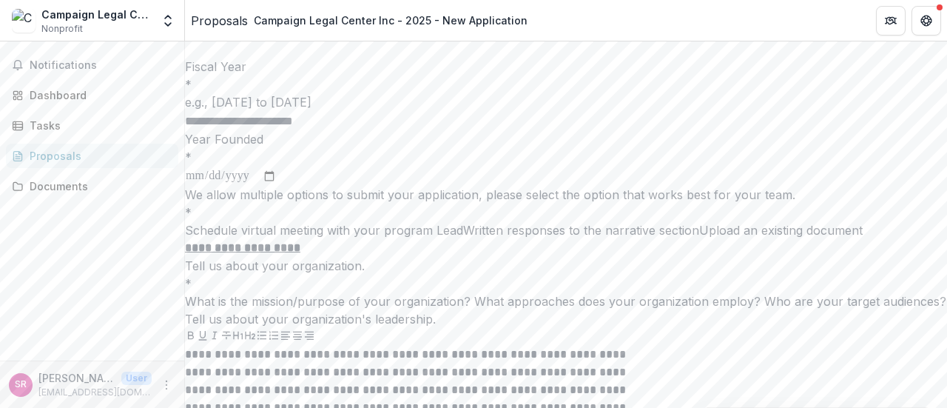
drag, startPoint x: 291, startPoint y: 153, endPoint x: 190, endPoint y: 154, distance: 101.3
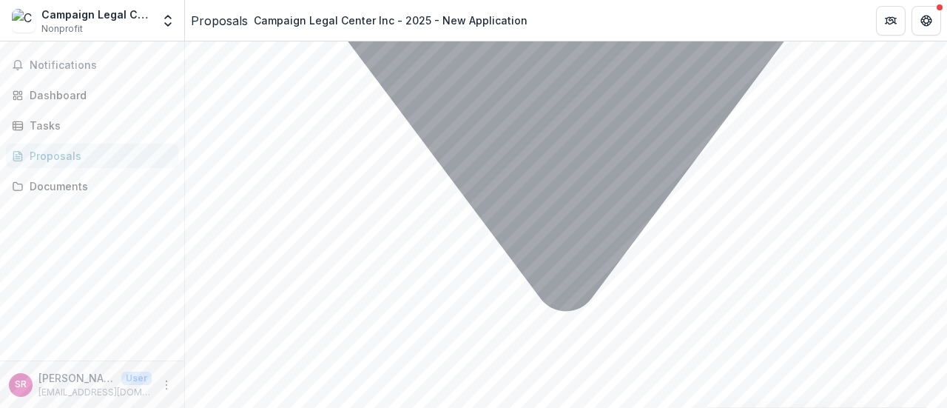
scroll to position [5451, 0]
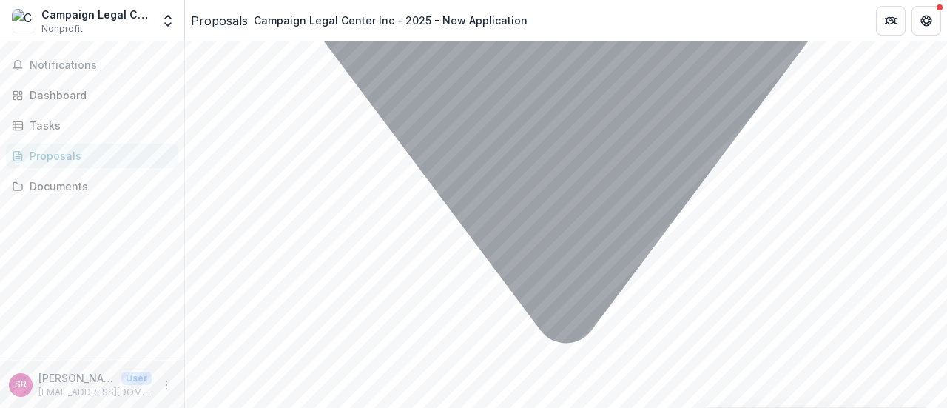
drag, startPoint x: 274, startPoint y: 107, endPoint x: 186, endPoint y: 107, distance: 88.0
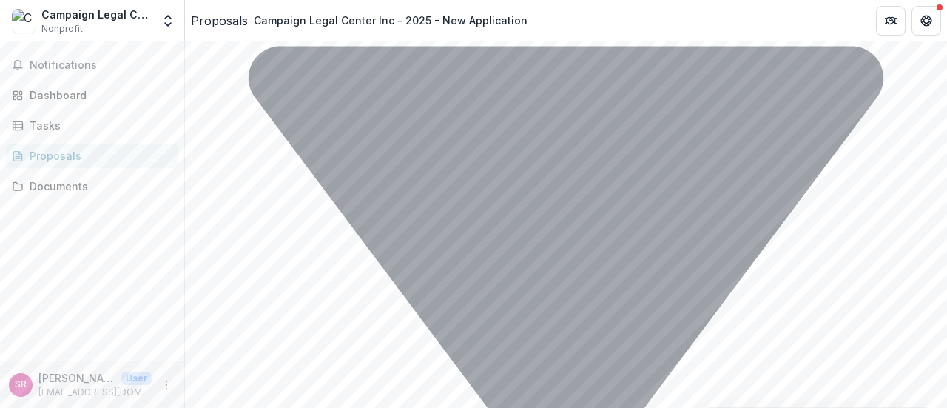
scroll to position [5229, 0]
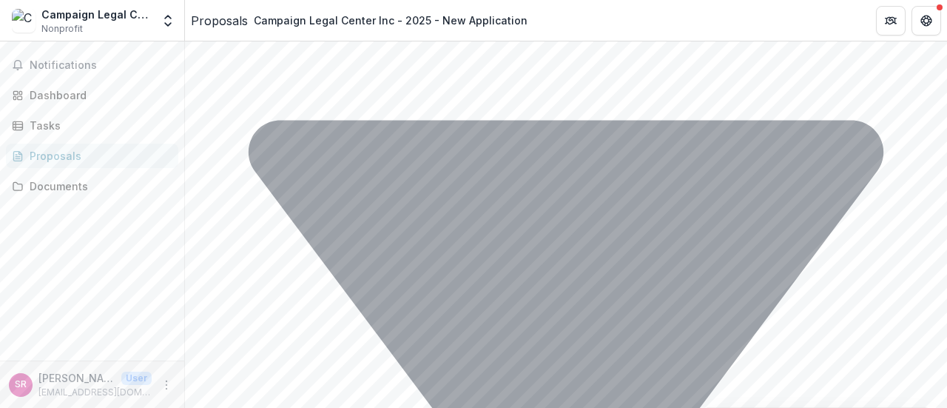
drag, startPoint x: 300, startPoint y: 166, endPoint x: 210, endPoint y: 171, distance: 90.4
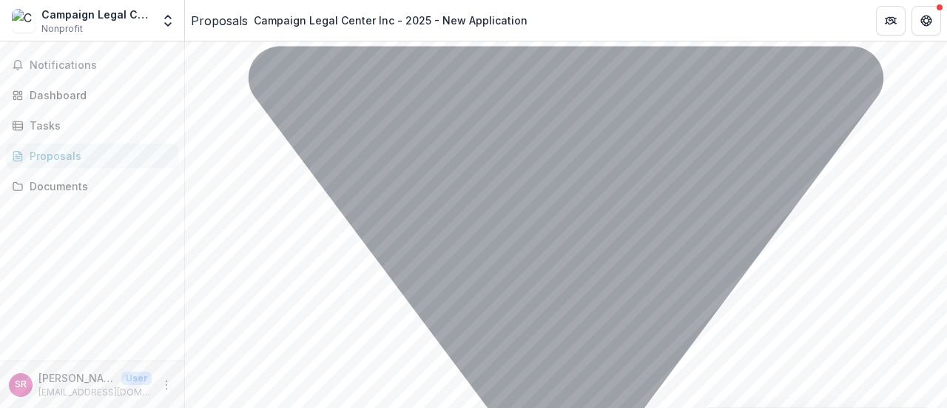
drag, startPoint x: 365, startPoint y: 174, endPoint x: 300, endPoint y: 174, distance: 65.8
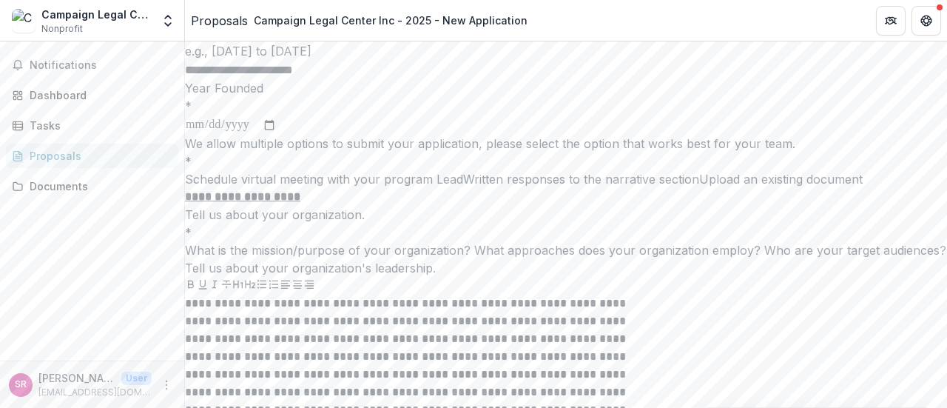
scroll to position [5969, 0]
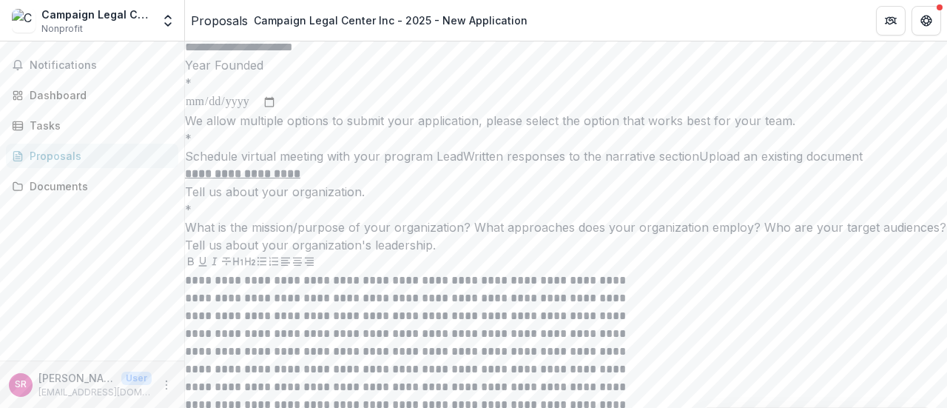
drag, startPoint x: 312, startPoint y: 242, endPoint x: 402, endPoint y: 243, distance: 90.2
drag, startPoint x: 621, startPoint y: 240, endPoint x: 323, endPoint y: 258, distance: 299.4
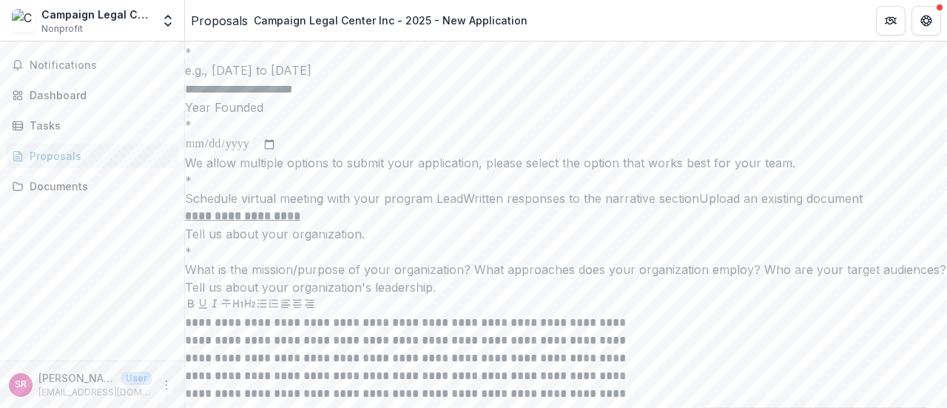
scroll to position [5895, 0]
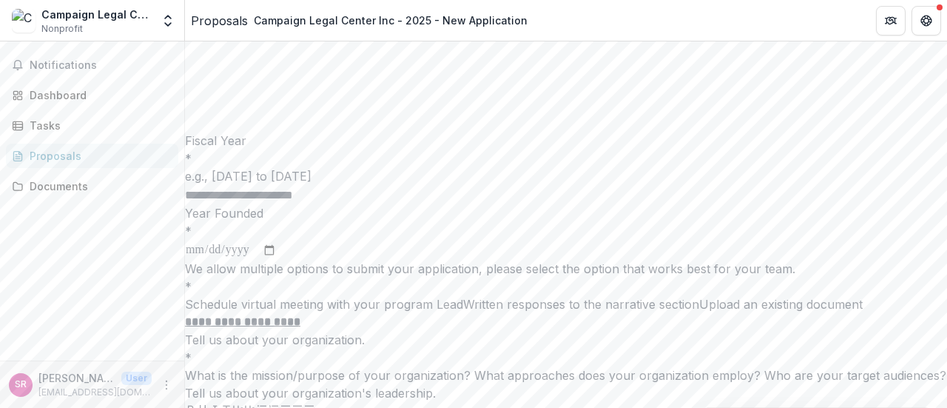
drag, startPoint x: 578, startPoint y: 161, endPoint x: 507, endPoint y: 161, distance: 71.0
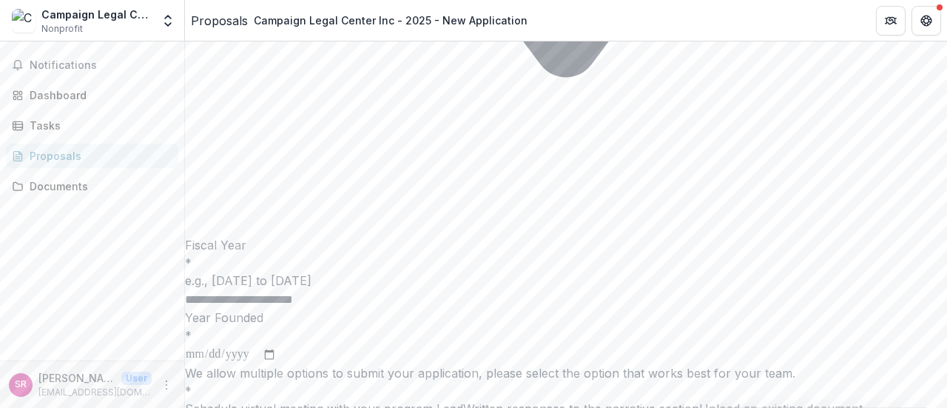
scroll to position [5747, 0]
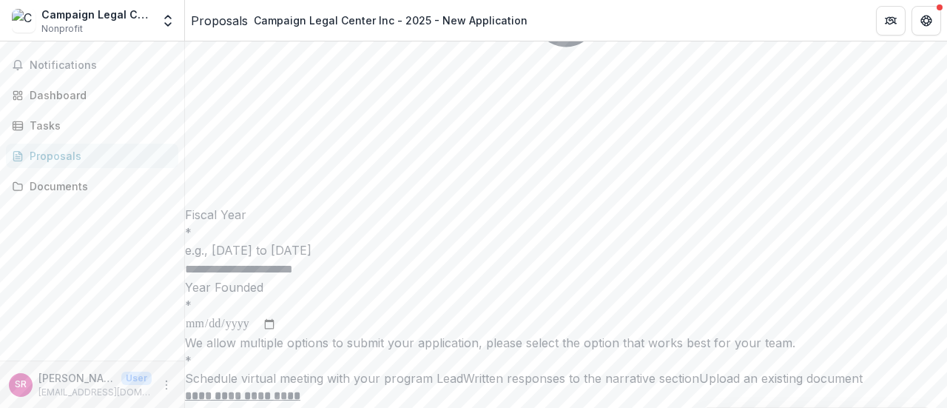
drag, startPoint x: 593, startPoint y: 268, endPoint x: 144, endPoint y: 238, distance: 449.2
click at [144, 238] on main "**********" at bounding box center [473, 224] width 947 height 366
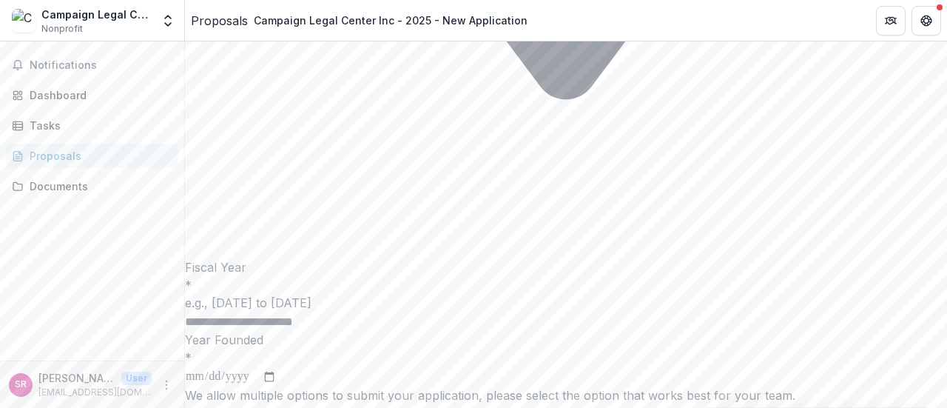
scroll to position [5673, 0]
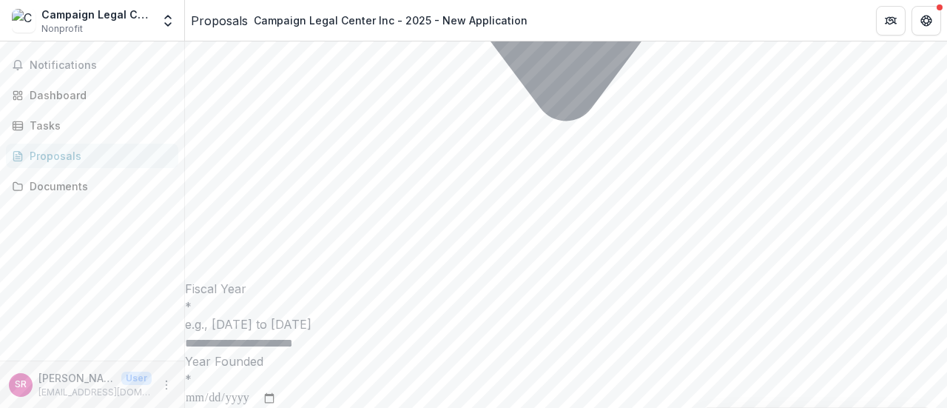
drag, startPoint x: 200, startPoint y: 214, endPoint x: 348, endPoint y: 212, distance: 147.2
drag, startPoint x: 203, startPoint y: 214, endPoint x: 396, endPoint y: 214, distance: 193.1
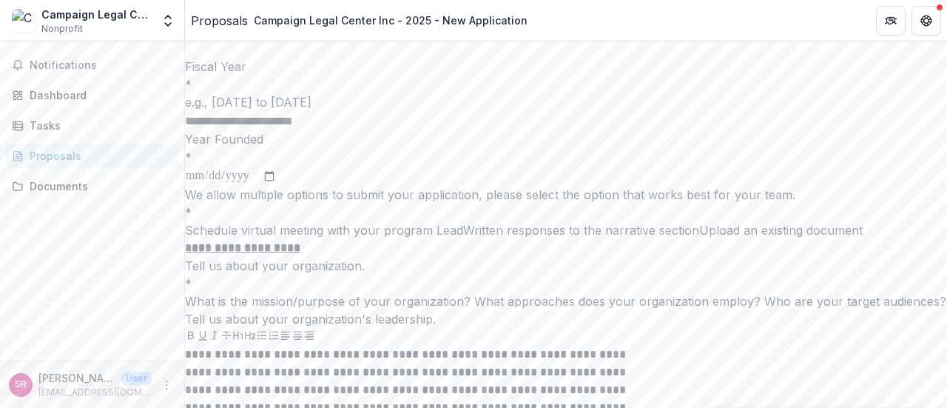
scroll to position [5969, 0]
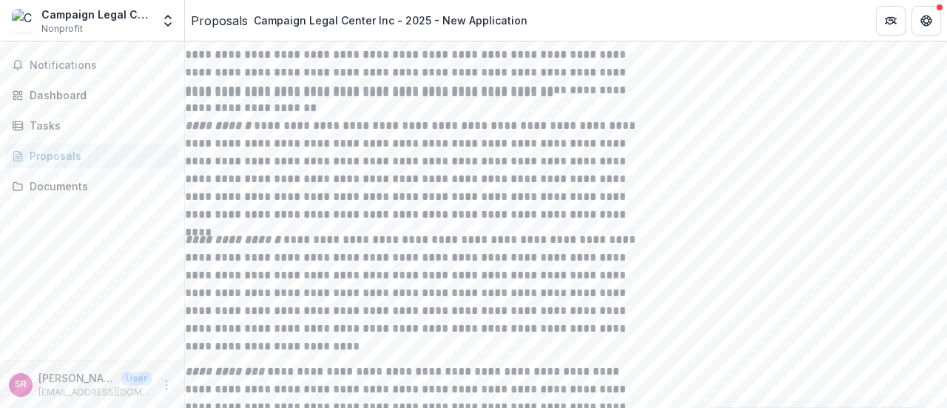
scroll to position [6188, 0]
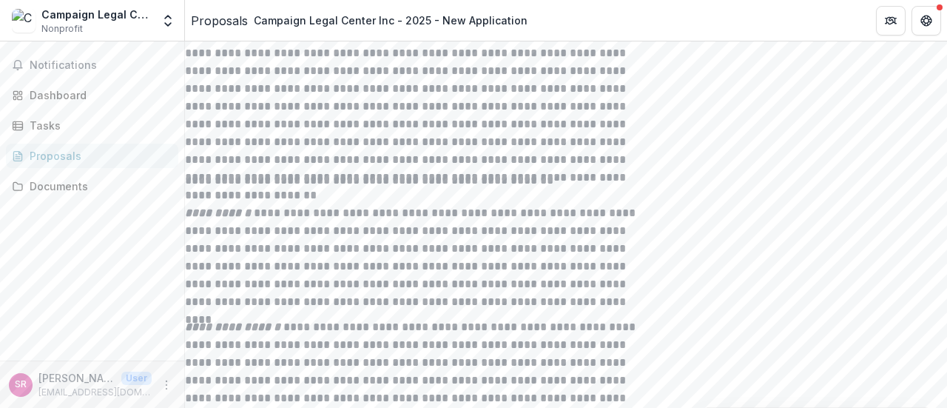
scroll to position [6262, 0]
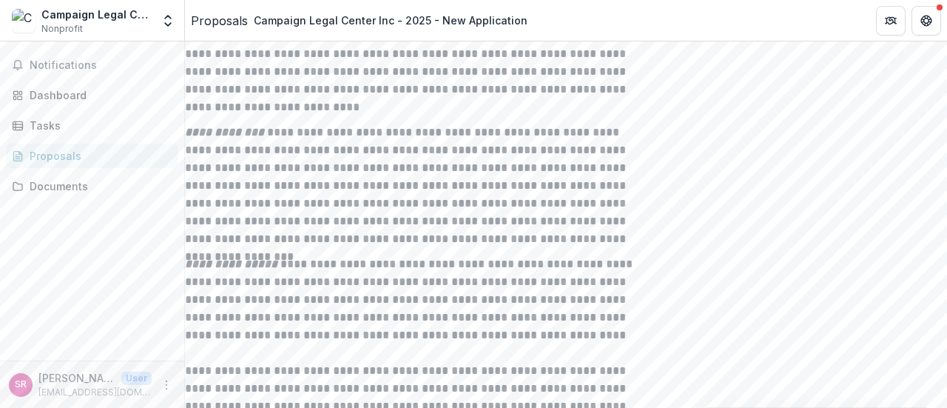
scroll to position [6631, 0]
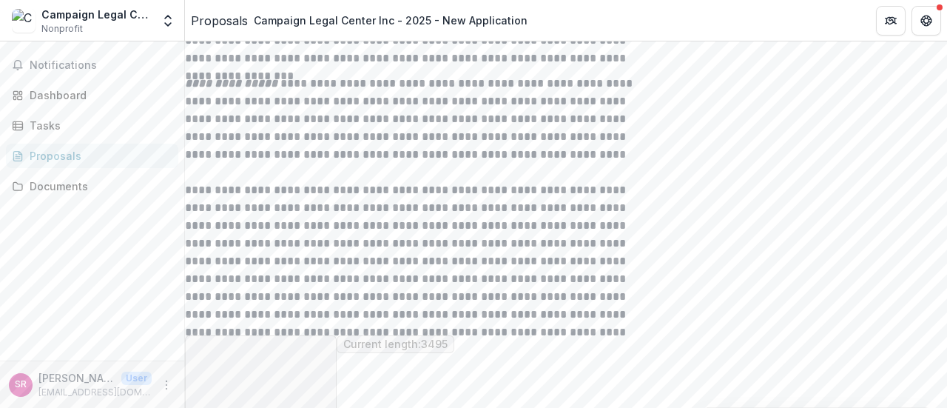
scroll to position [6779, 0]
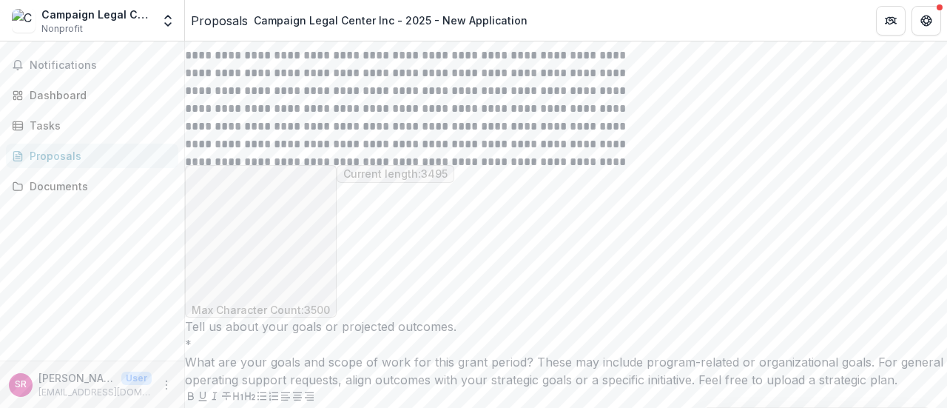
scroll to position [6927, 0]
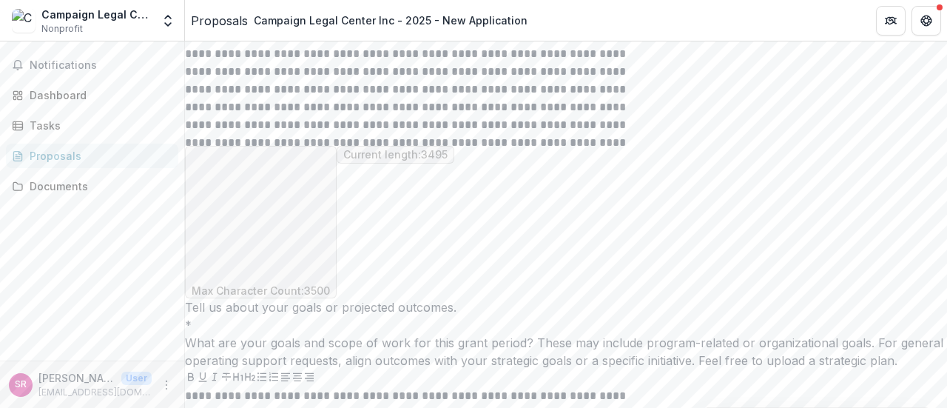
drag, startPoint x: 191, startPoint y: 156, endPoint x: 486, endPoint y: 154, distance: 295.2
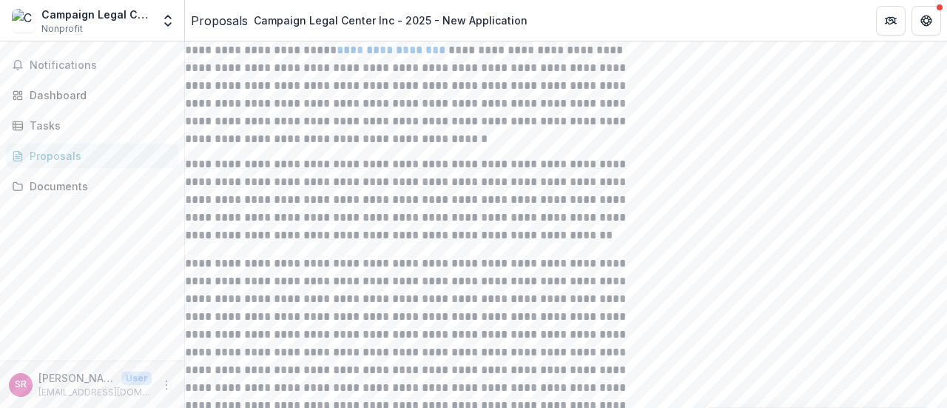
scroll to position [8703, 0]
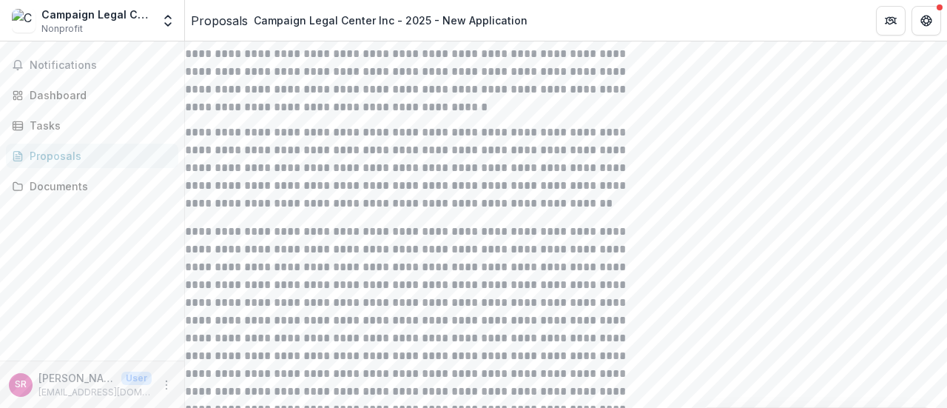
type input "**********"
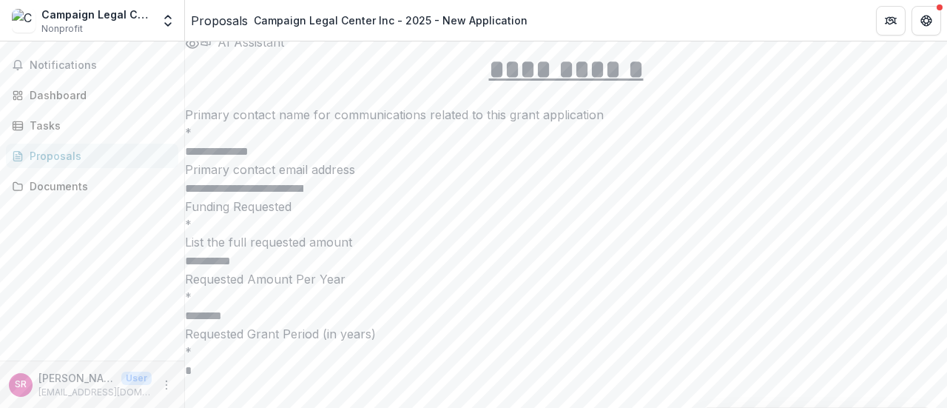
scroll to position [2332, 0]
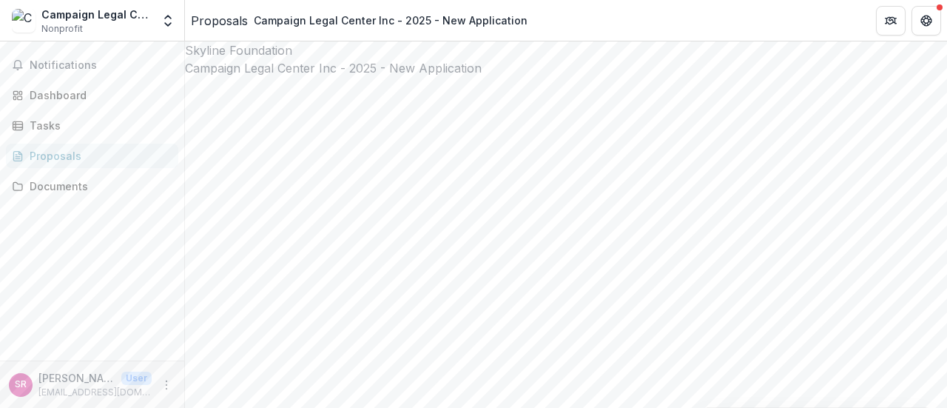
scroll to position [0, 0]
